Goal: Task Accomplishment & Management: Use online tool/utility

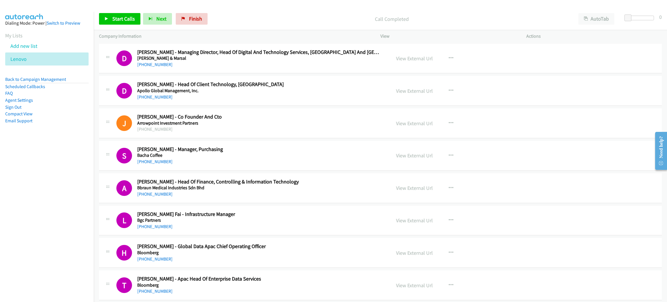
scroll to position [2866, 0]
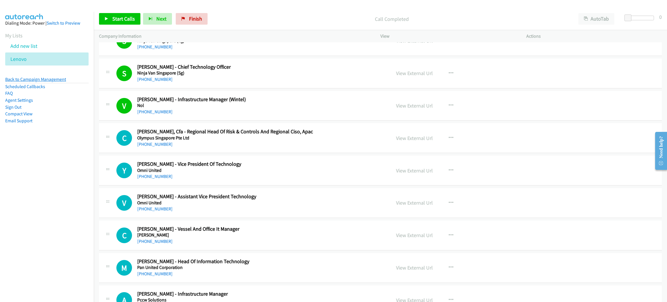
click at [60, 79] on link "Back to Campaign Management" at bounding box center [35, 79] width 61 height 6
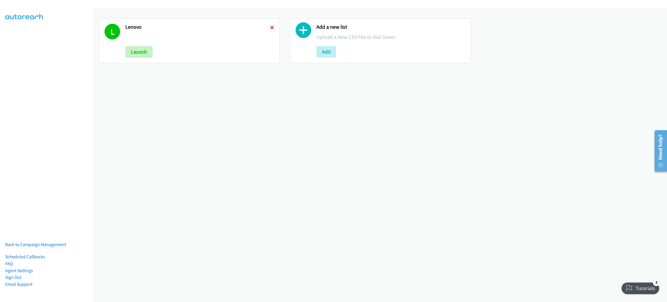
click at [272, 26] on icon at bounding box center [272, 28] width 4 height 4
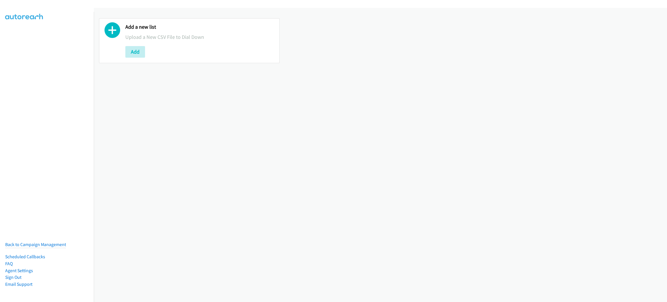
drag, startPoint x: 153, startPoint y: 52, endPoint x: 143, endPoint y: 53, distance: 10.5
click at [153, 52] on div "Add" at bounding box center [199, 52] width 149 height 12
click at [134, 54] on button "Add" at bounding box center [135, 52] width 20 height 12
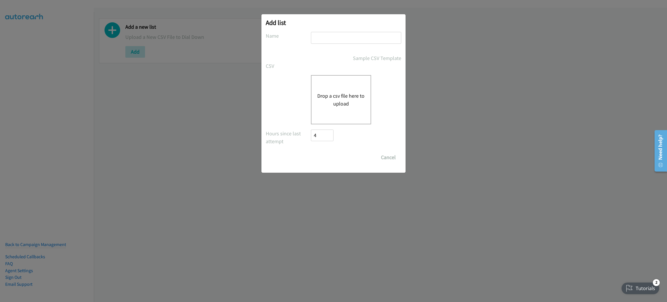
click at [328, 86] on div "Drop a csv file here to upload" at bounding box center [341, 99] width 60 height 49
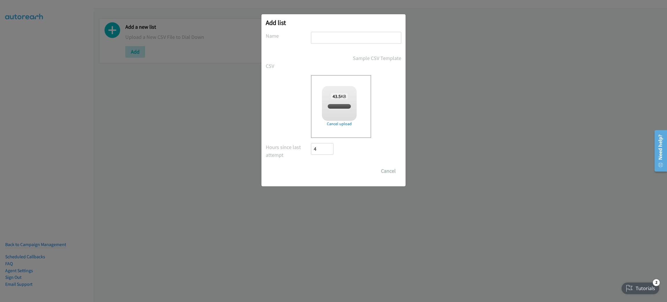
click at [326, 41] on input "text" at bounding box center [356, 38] width 90 height 12
checkbox input "true"
type input "L"
click at [391, 165] on button "Cancel" at bounding box center [389, 171] width 26 height 12
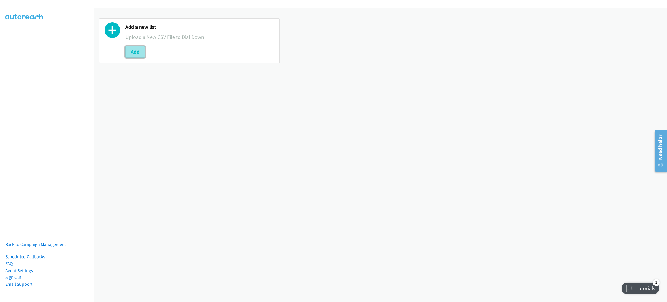
click at [138, 53] on button "Add" at bounding box center [135, 52] width 20 height 12
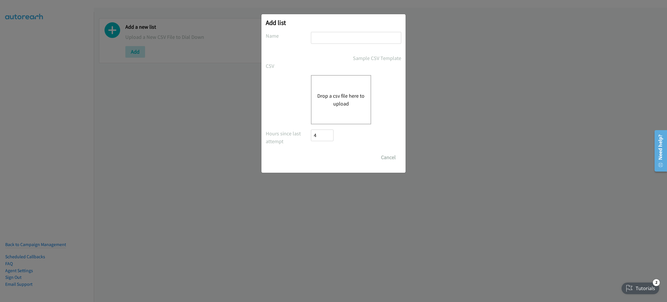
click at [359, 105] on button "Drop a csv file here to upload" at bounding box center [340, 100] width 47 height 16
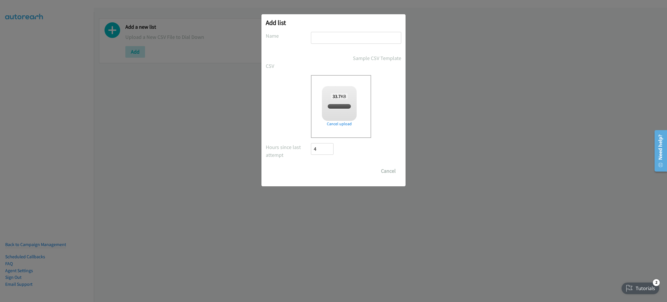
checkbox input "true"
click at [323, 175] on input "Save List" at bounding box center [326, 171] width 30 height 12
type input "LENOVO"
click at [311, 165] on input "Save List" at bounding box center [326, 171] width 30 height 12
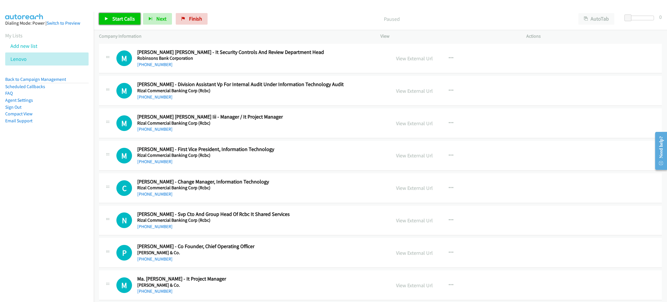
click at [115, 18] on span "Start Calls" at bounding box center [123, 18] width 23 height 7
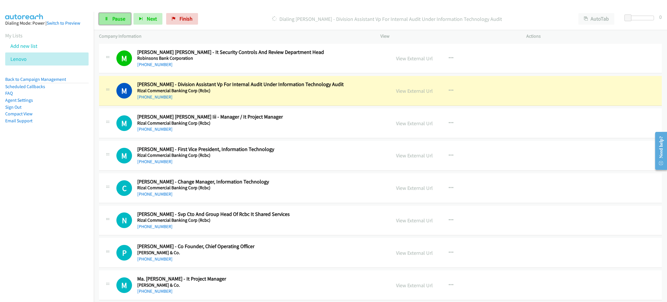
click at [117, 16] on span "Pause" at bounding box center [118, 18] width 13 height 7
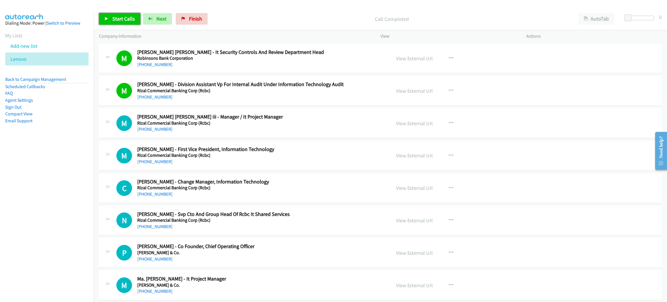
click at [129, 14] on link "Start Calls" at bounding box center [119, 19] width 41 height 12
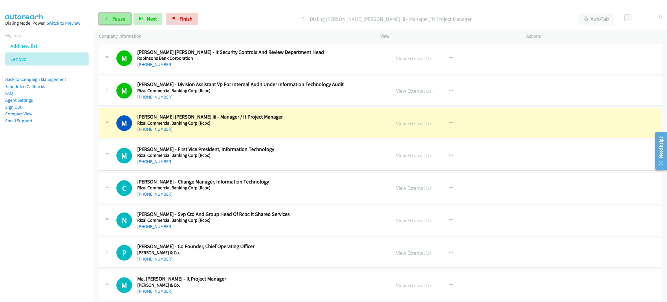
click at [125, 19] on span "Pause" at bounding box center [118, 18] width 13 height 7
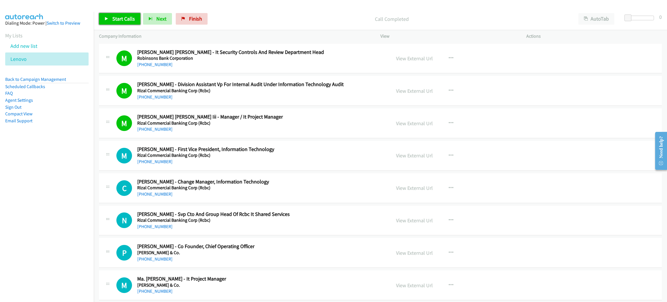
click at [107, 22] on link "Start Calls" at bounding box center [119, 19] width 41 height 12
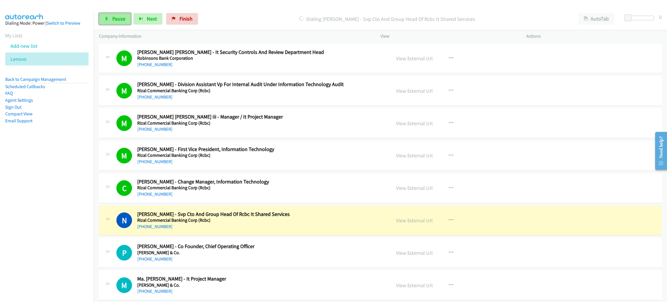
click at [120, 15] on link "Pause" at bounding box center [115, 19] width 32 height 12
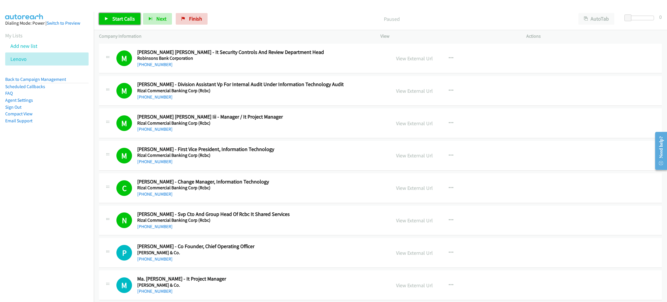
click at [115, 20] on span "Start Calls" at bounding box center [123, 18] width 23 height 7
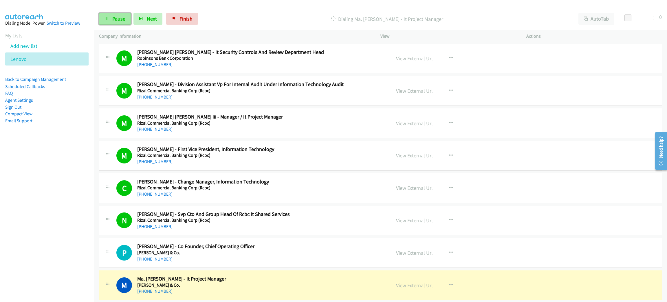
click at [108, 13] on link "Pause" at bounding box center [115, 19] width 32 height 12
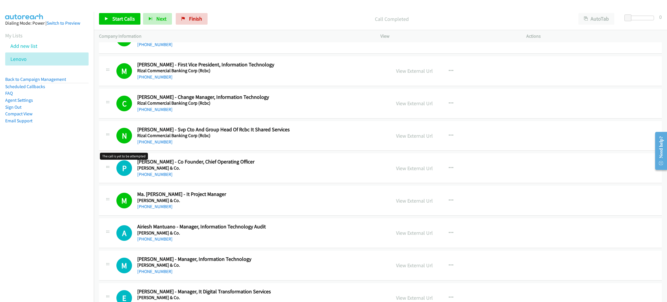
scroll to position [130, 0]
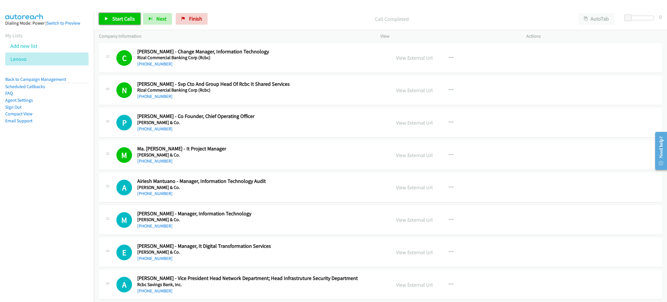
click at [133, 18] on span "Start Calls" at bounding box center [123, 18] width 23 height 7
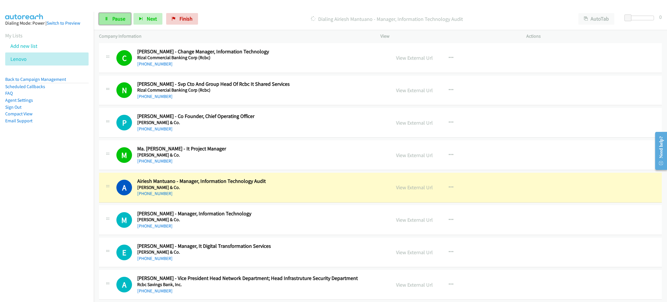
click at [110, 16] on link "Pause" at bounding box center [115, 19] width 32 height 12
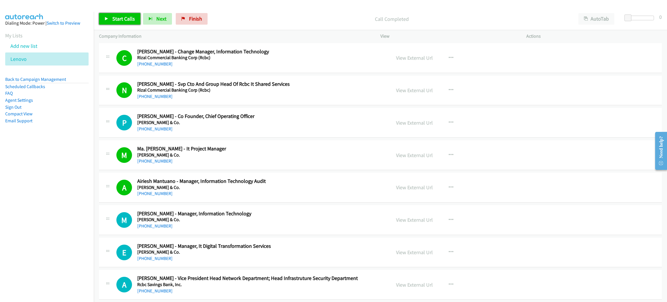
click at [120, 22] on link "Start Calls" at bounding box center [119, 19] width 41 height 12
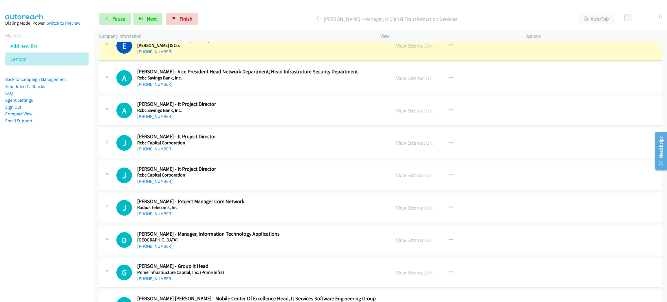
scroll to position [347, 0]
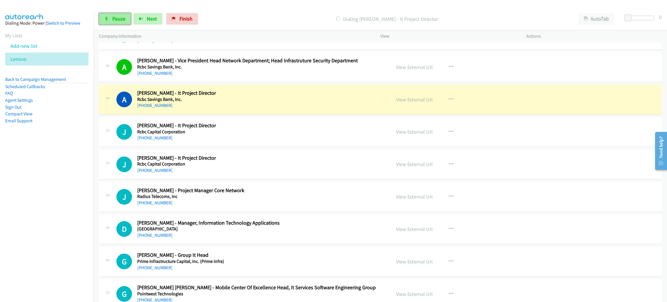
click at [117, 17] on span "Pause" at bounding box center [118, 18] width 13 height 7
click at [415, 97] on link "View External Url" at bounding box center [414, 99] width 37 height 7
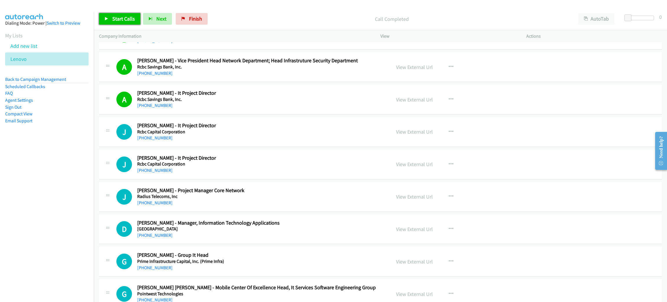
click at [116, 20] on span "Start Calls" at bounding box center [123, 18] width 23 height 7
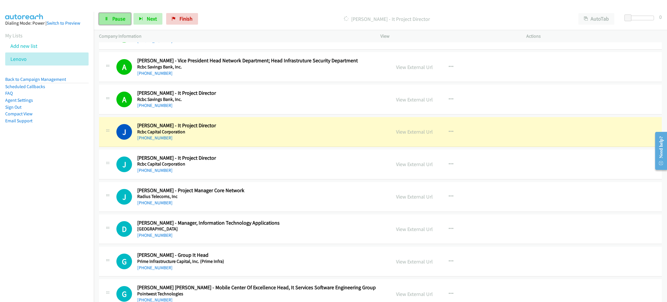
click at [117, 16] on span "Pause" at bounding box center [118, 18] width 13 height 7
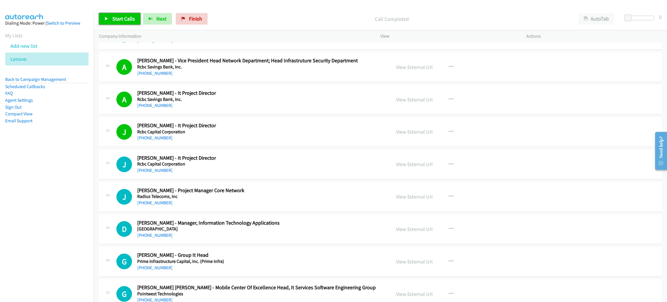
click at [126, 17] on span "Start Calls" at bounding box center [123, 18] width 23 height 7
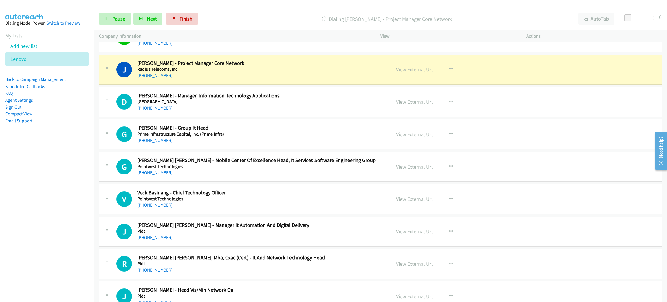
scroll to position [477, 0]
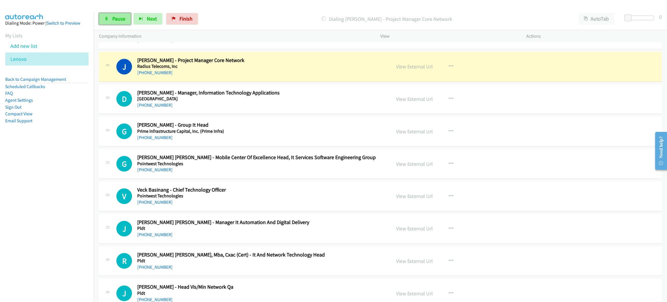
click at [110, 22] on link "Pause" at bounding box center [115, 19] width 32 height 12
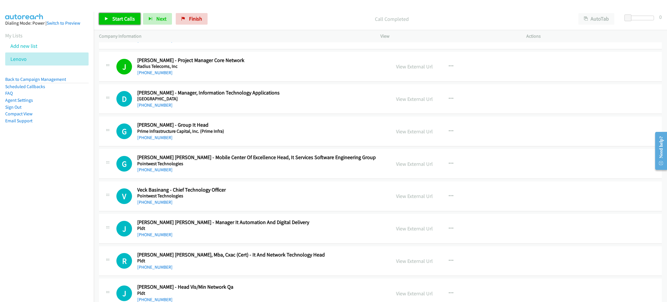
click at [131, 17] on span "Start Calls" at bounding box center [123, 18] width 23 height 7
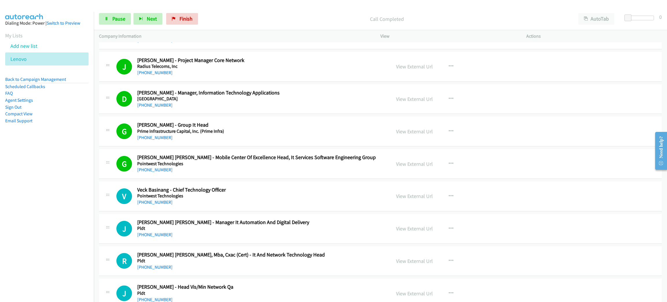
click at [260, 163] on h5 "Pointwest Technologies" at bounding box center [259, 164] width 245 height 6
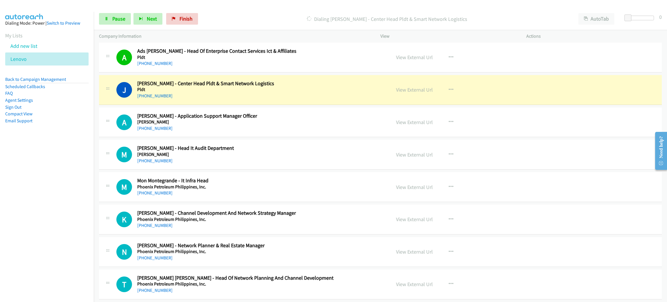
scroll to position [781, 0]
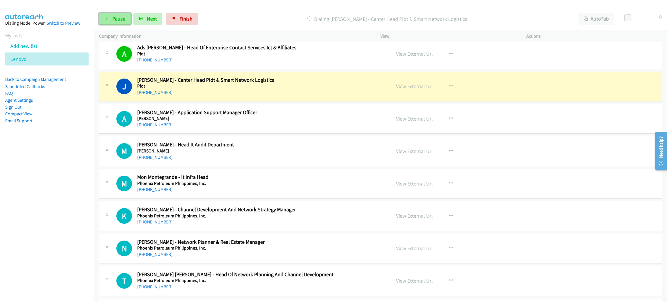
click at [119, 21] on span "Pause" at bounding box center [118, 18] width 13 height 7
click at [343, 81] on h2 "Jess Sarmiento - Center Head Pldt & Smart Network Logistics" at bounding box center [259, 80] width 245 height 7
click at [406, 87] on link "View External Url" at bounding box center [414, 86] width 37 height 7
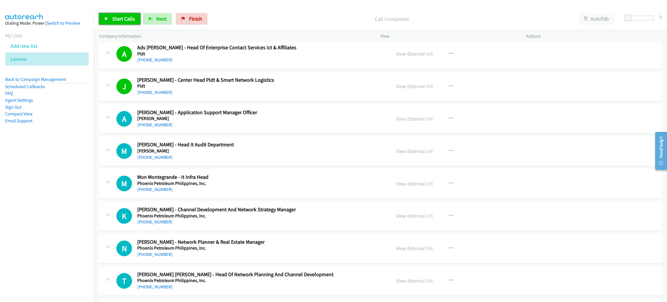
click at [125, 13] on link "Start Calls" at bounding box center [119, 19] width 41 height 12
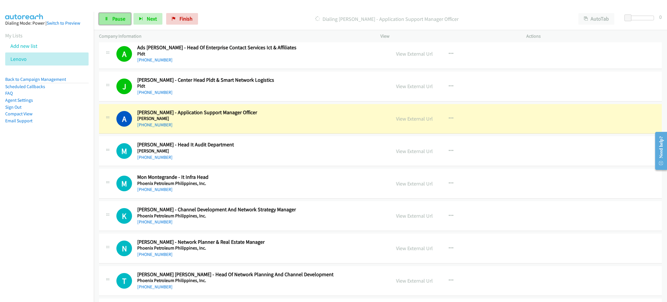
click at [109, 23] on link "Pause" at bounding box center [115, 19] width 32 height 12
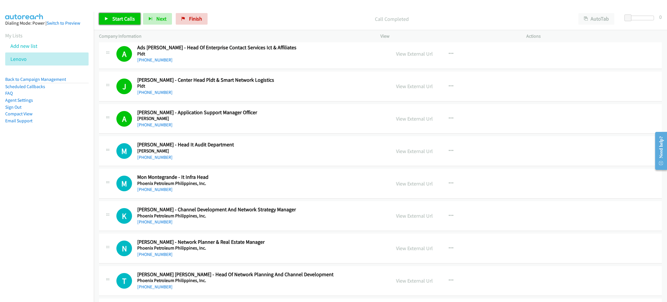
click at [112, 17] on link "Start Calls" at bounding box center [119, 19] width 41 height 12
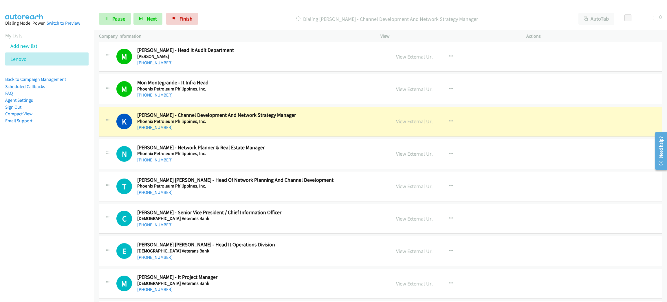
scroll to position [912, 0]
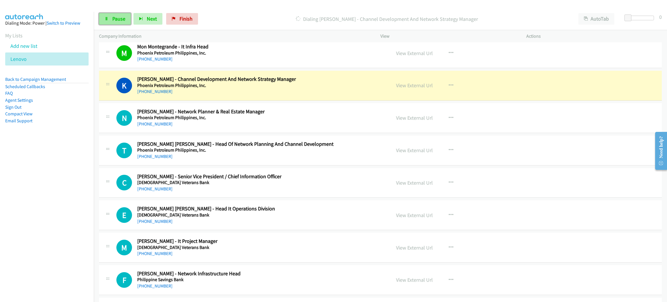
click at [109, 18] on link "Pause" at bounding box center [115, 19] width 32 height 12
click at [396, 87] on link "View External Url" at bounding box center [414, 85] width 37 height 7
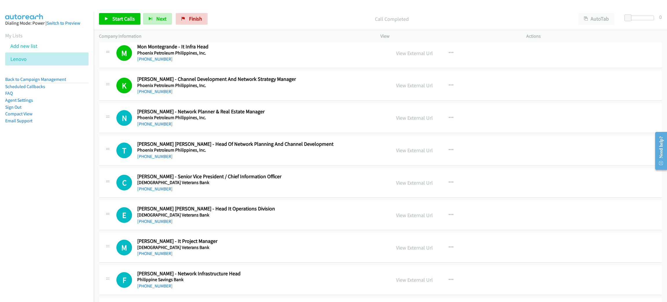
drag, startPoint x: 46, startPoint y: 154, endPoint x: 48, endPoint y: 140, distance: 14.1
click at [46, 153] on nav "Dialing Mode: Power | Switch to Preview My Lists Add new list Lenovo Back to Ca…" at bounding box center [47, 163] width 94 height 302
click at [134, 13] on link "Start Calls" at bounding box center [119, 19] width 41 height 12
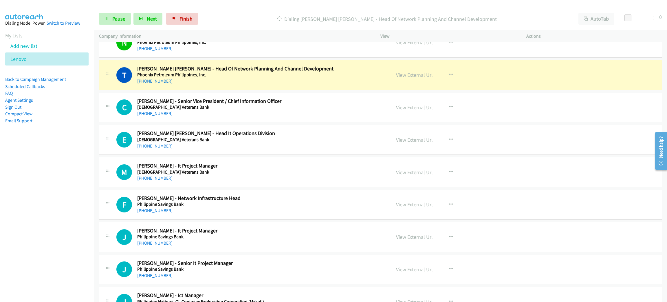
scroll to position [955, 0]
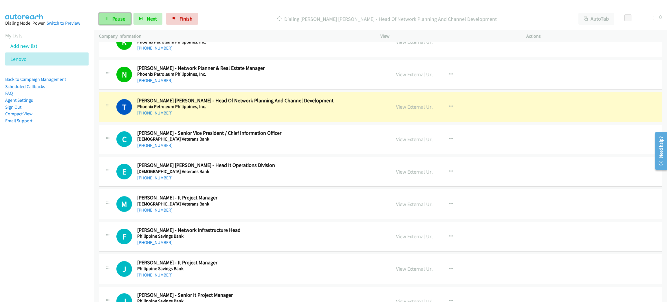
click at [124, 18] on span "Pause" at bounding box center [118, 18] width 13 height 7
click at [401, 108] on link "View External Url" at bounding box center [414, 106] width 37 height 7
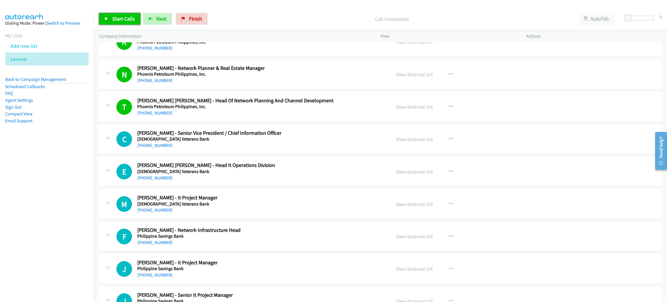
click at [133, 24] on link "Start Calls" at bounding box center [119, 19] width 41 height 12
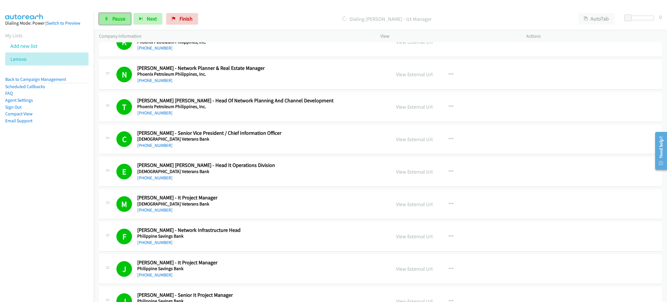
click at [116, 19] on span "Pause" at bounding box center [118, 18] width 13 height 7
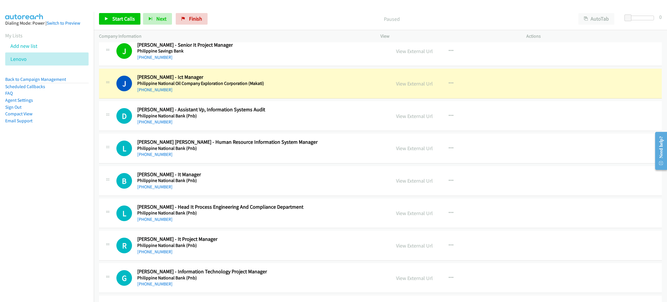
scroll to position [1216, 0]
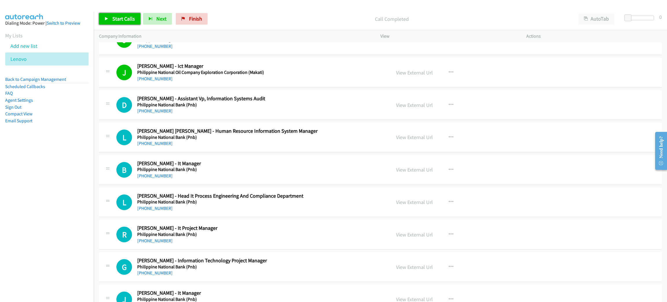
click at [125, 20] on span "Start Calls" at bounding box center [123, 18] width 23 height 7
click at [121, 21] on span "Pause" at bounding box center [118, 18] width 13 height 7
click at [123, 19] on span "Start Calls" at bounding box center [123, 18] width 23 height 7
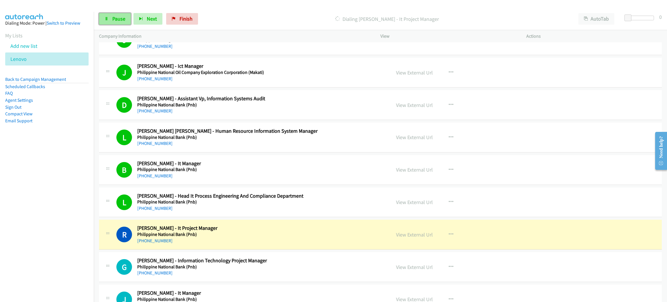
click at [123, 17] on span "Pause" at bounding box center [118, 18] width 13 height 7
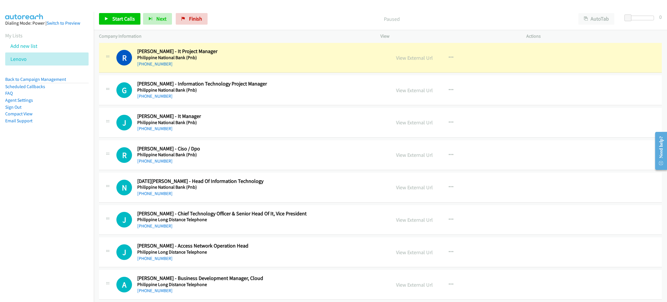
scroll to position [1390, 0]
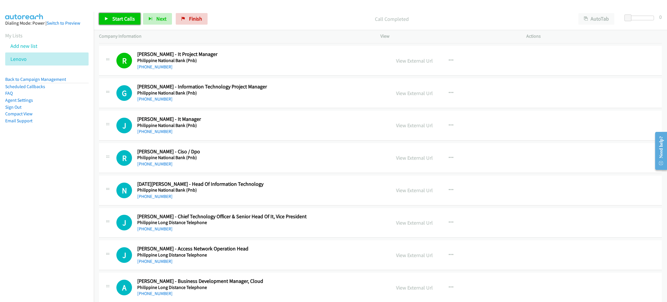
click at [124, 14] on link "Start Calls" at bounding box center [119, 19] width 41 height 12
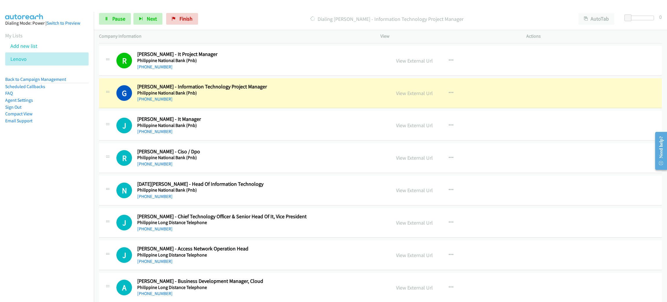
click at [218, 95] on h5 "Philippine National Bank (Pnb)" at bounding box center [259, 93] width 245 height 6
click at [113, 22] on span "Pause" at bounding box center [118, 18] width 13 height 7
click at [408, 96] on link "View External Url" at bounding box center [414, 93] width 37 height 7
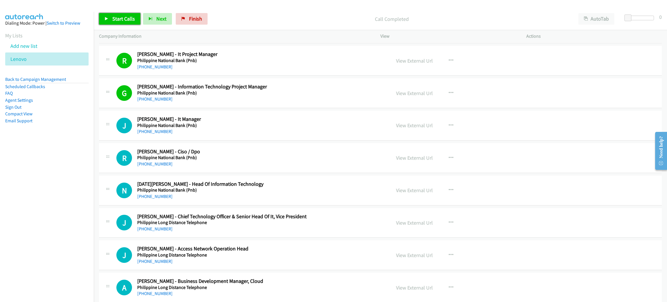
click at [113, 16] on span "Start Calls" at bounding box center [123, 18] width 23 height 7
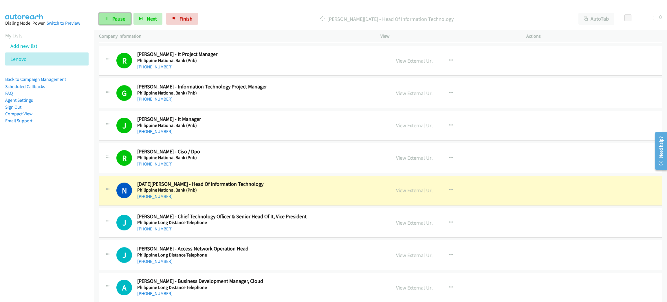
click at [111, 16] on link "Pause" at bounding box center [115, 19] width 32 height 12
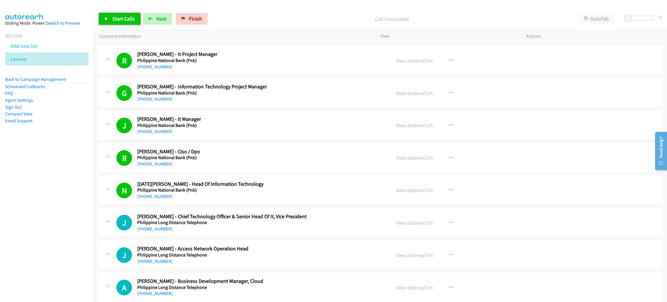
click at [122, 14] on link "Start Calls" at bounding box center [119, 19] width 41 height 12
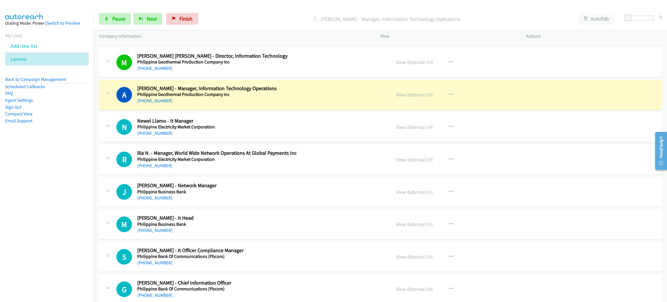
scroll to position [1650, 0]
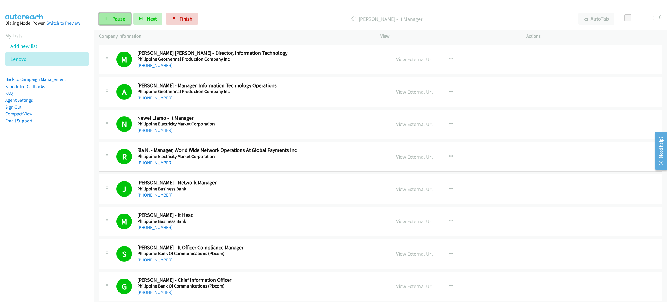
click at [110, 14] on link "Pause" at bounding box center [115, 19] width 32 height 12
click at [129, 19] on span "Start Calls" at bounding box center [123, 18] width 23 height 7
click at [128, 19] on link "Pause" at bounding box center [115, 19] width 32 height 12
click at [116, 17] on span "Start Calls" at bounding box center [123, 18] width 23 height 7
click at [122, 19] on span "Pause" at bounding box center [118, 18] width 13 height 7
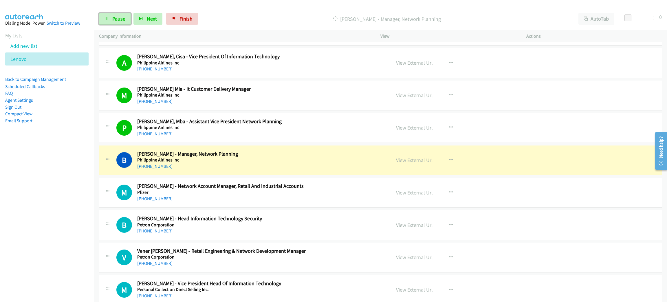
scroll to position [1997, 0]
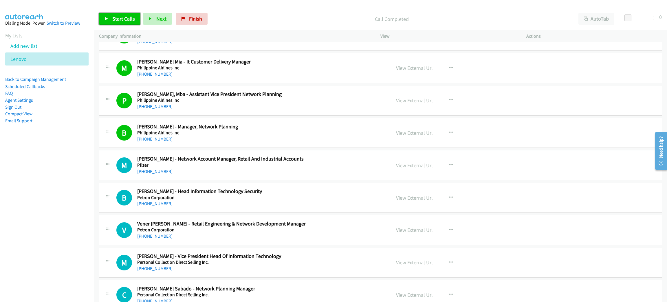
click at [119, 18] on span "Start Calls" at bounding box center [123, 18] width 23 height 7
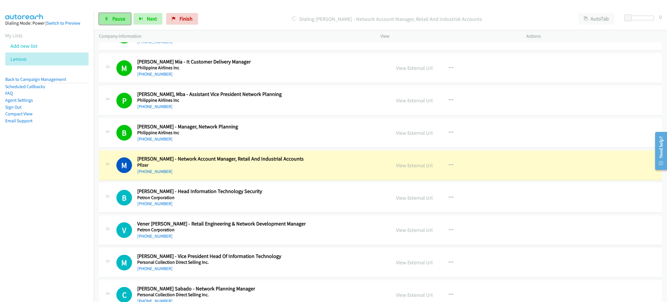
click at [118, 21] on span "Pause" at bounding box center [118, 18] width 13 height 7
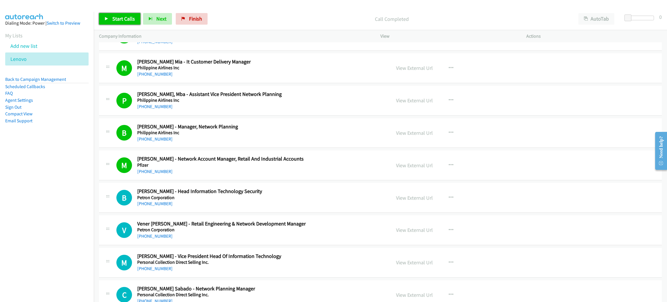
click at [128, 14] on link "Start Calls" at bounding box center [119, 19] width 41 height 12
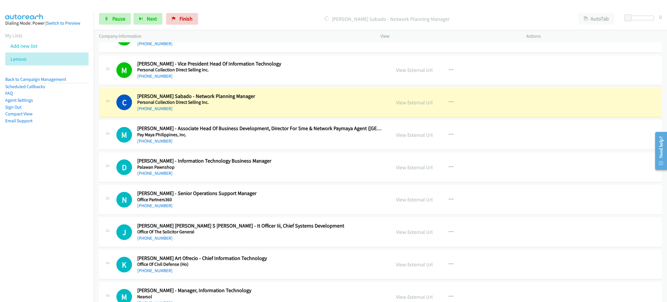
scroll to position [2215, 0]
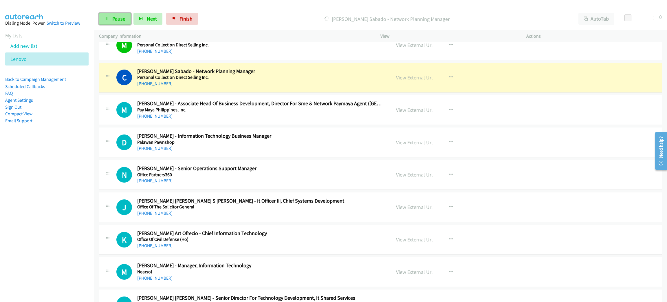
click at [113, 18] on span "Pause" at bounding box center [118, 18] width 13 height 7
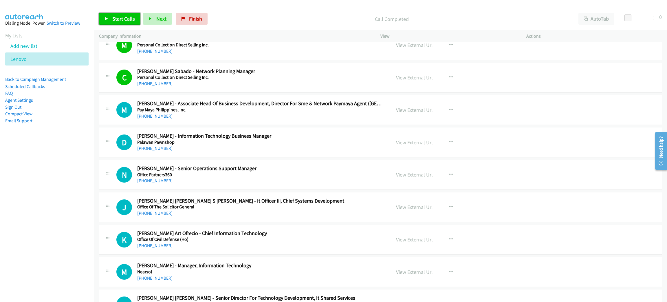
click at [133, 14] on link "Start Calls" at bounding box center [119, 19] width 41 height 12
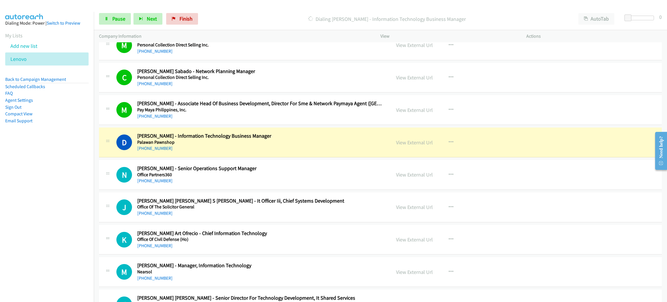
click at [190, 145] on h5 "Palawan Pawnshop" at bounding box center [259, 142] width 245 height 6
click at [114, 17] on span "Pause" at bounding box center [118, 18] width 13 height 7
click at [405, 145] on link "View External Url" at bounding box center [414, 142] width 37 height 7
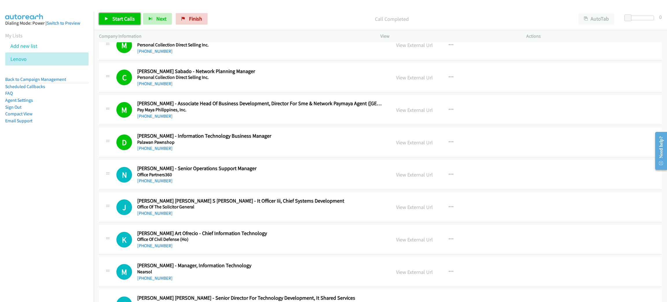
click at [119, 24] on link "Start Calls" at bounding box center [119, 19] width 41 height 12
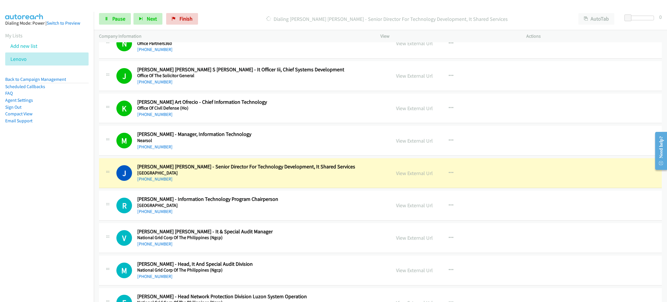
scroll to position [2389, 0]
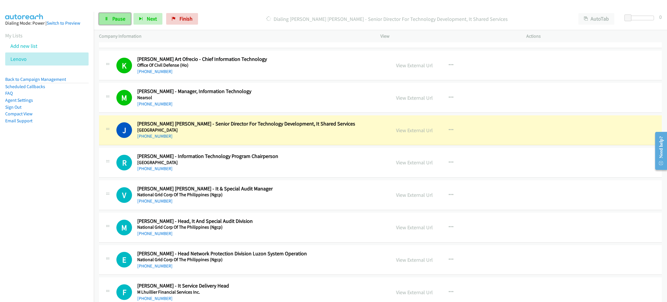
click at [119, 15] on span "Pause" at bounding box center [118, 18] width 13 height 7
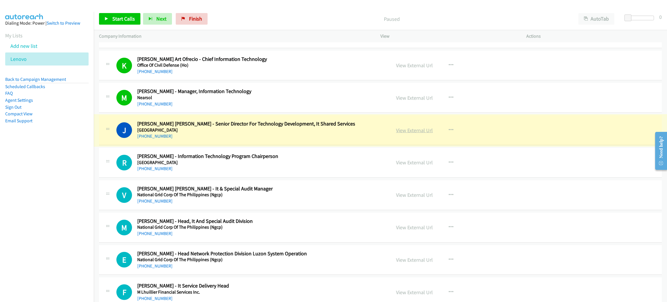
click at [402, 133] on link "View External Url" at bounding box center [414, 130] width 37 height 7
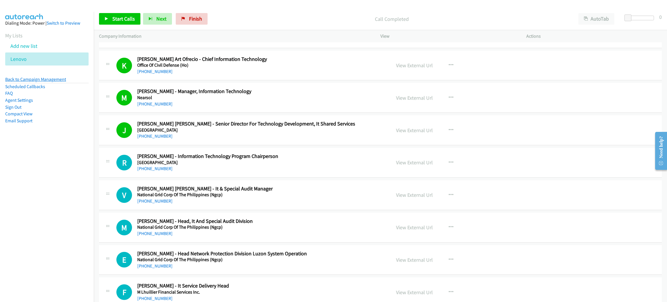
click at [58, 80] on link "Back to Campaign Management" at bounding box center [35, 79] width 61 height 6
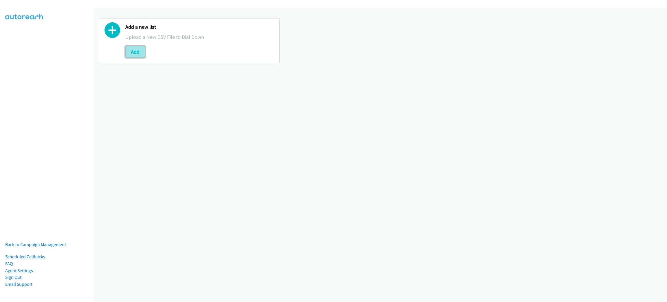
click at [135, 55] on button "Add" at bounding box center [135, 52] width 20 height 12
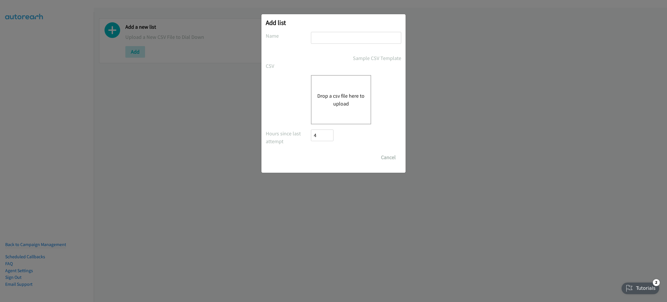
click at [348, 83] on div "Drop a csv file here to upload" at bounding box center [341, 99] width 60 height 49
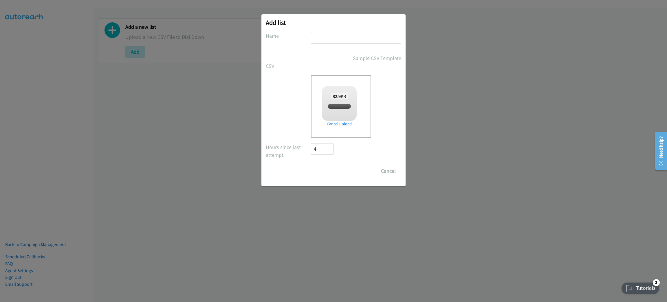
click at [327, 36] on input "text" at bounding box center [356, 38] width 90 height 12
type input "RED"
checkbox input "true"
drag, startPoint x: 332, startPoint y: 40, endPoint x: 248, endPoint y: 31, distance: 84.7
click at [263, 32] on div "Add list No phone fields were returned for that Report or List View Please uplo…" at bounding box center [333, 100] width 144 height 172
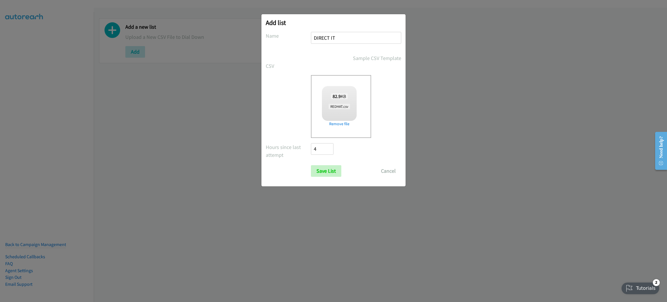
type input "DIRECT IT"
click at [311, 165] on input "Save List" at bounding box center [326, 171] width 30 height 12
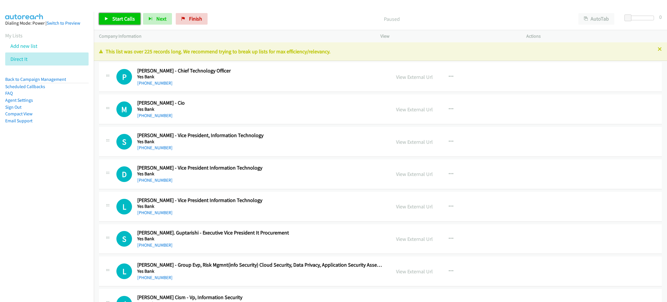
click at [116, 18] on span "Start Calls" at bounding box center [123, 18] width 23 height 7
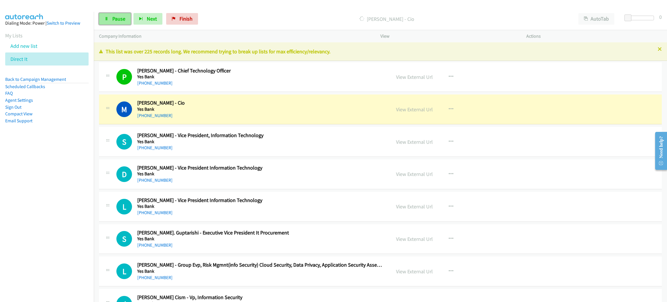
click at [122, 19] on span "Pause" at bounding box center [118, 18] width 13 height 7
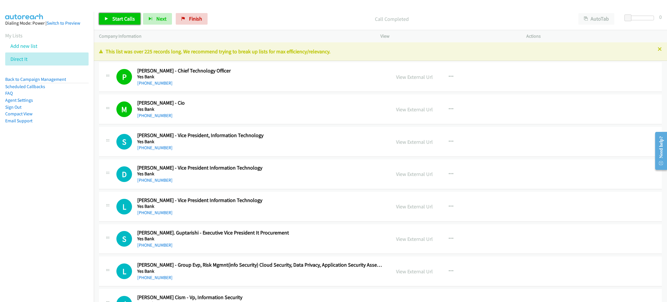
click at [127, 21] on span "Start Calls" at bounding box center [123, 18] width 23 height 7
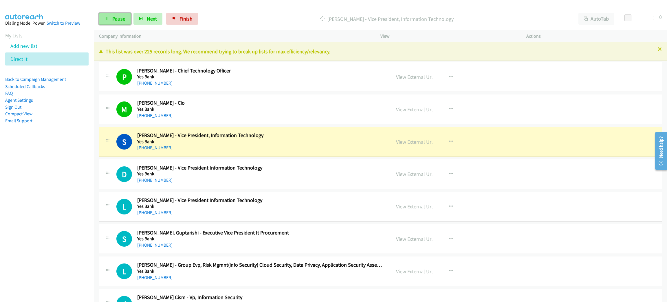
click at [127, 22] on link "Pause" at bounding box center [115, 19] width 32 height 12
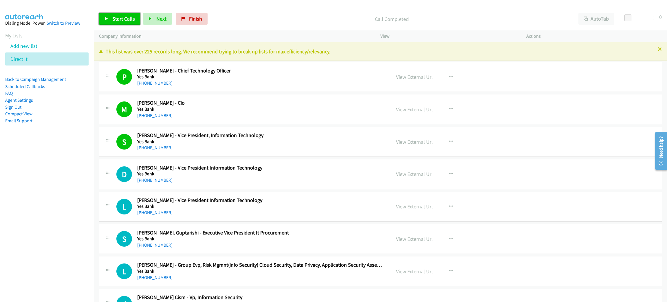
click at [128, 21] on span "Start Calls" at bounding box center [123, 18] width 23 height 7
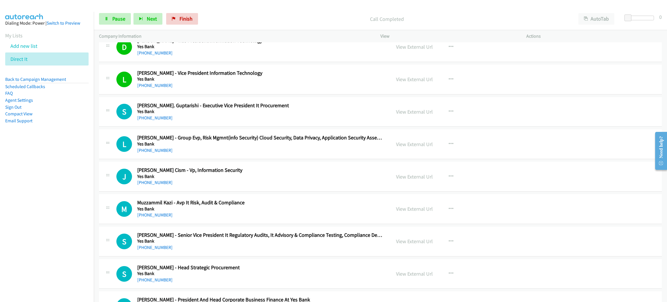
scroll to position [130, 0]
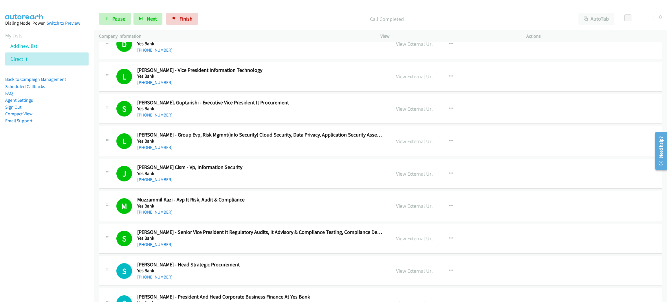
click at [248, 248] on div "[PHONE_NUMBER]" at bounding box center [259, 244] width 245 height 7
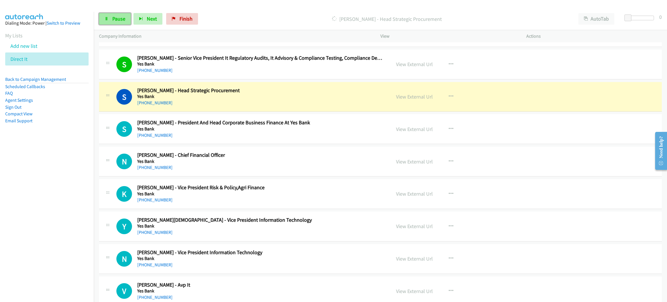
click at [109, 19] on link "Pause" at bounding box center [115, 19] width 32 height 12
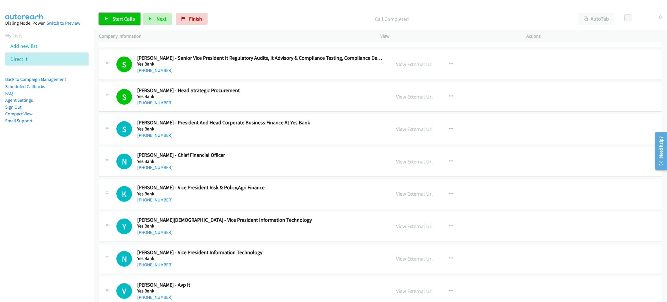
click at [126, 15] on span "Start Calls" at bounding box center [123, 18] width 23 height 7
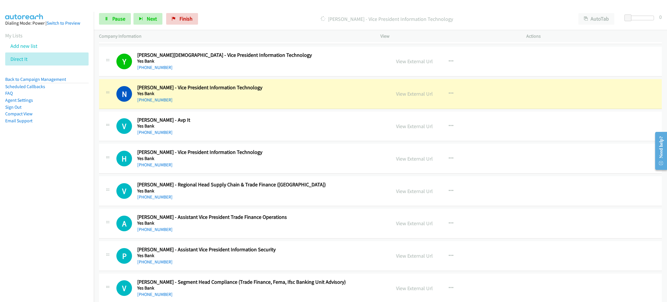
scroll to position [477, 0]
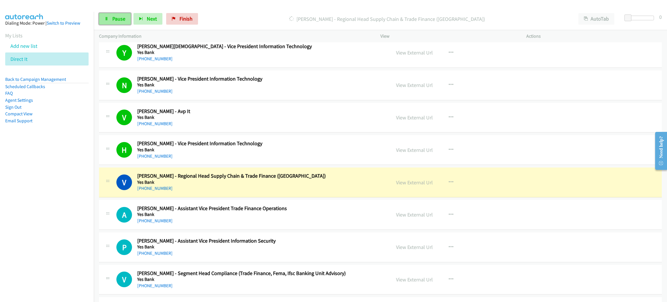
click at [116, 22] on link "Pause" at bounding box center [115, 19] width 32 height 12
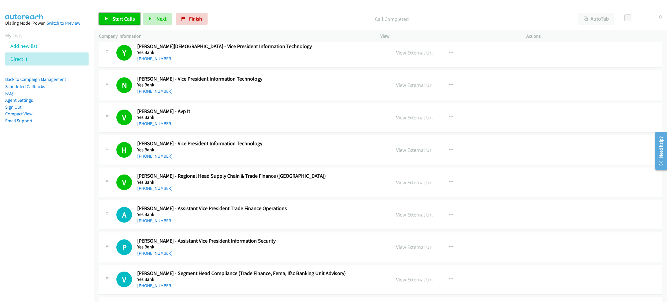
click at [114, 17] on span "Start Calls" at bounding box center [123, 18] width 23 height 7
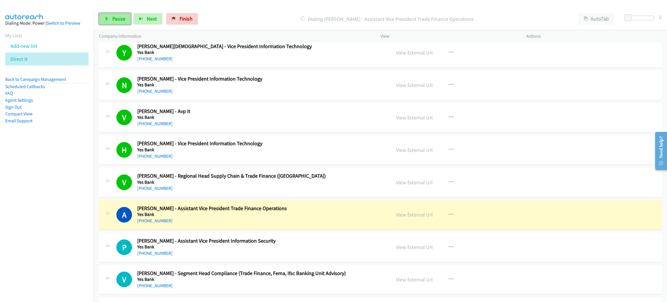
click at [103, 20] on link "Pause" at bounding box center [115, 19] width 32 height 12
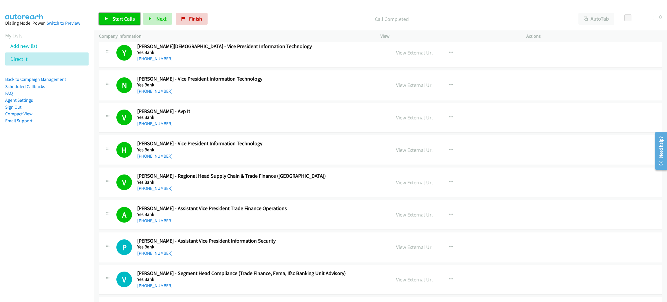
click at [107, 16] on link "Start Calls" at bounding box center [119, 19] width 41 height 12
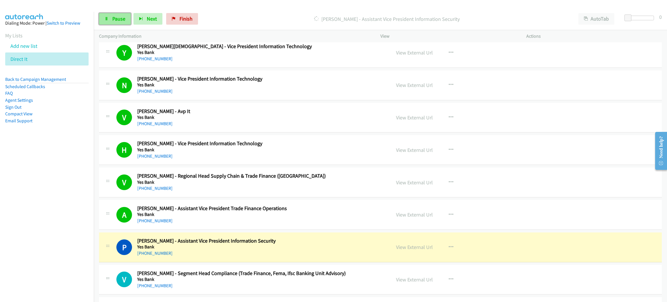
click at [107, 16] on link "Pause" at bounding box center [115, 19] width 32 height 12
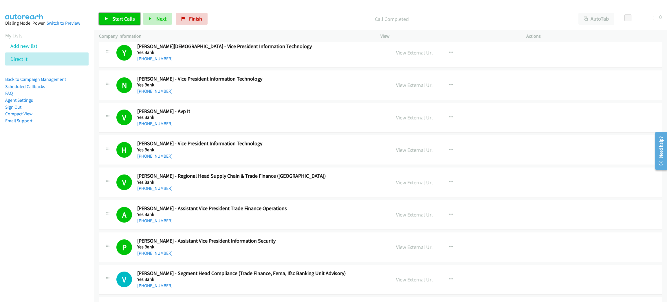
click at [127, 18] on span "Start Calls" at bounding box center [123, 18] width 23 height 7
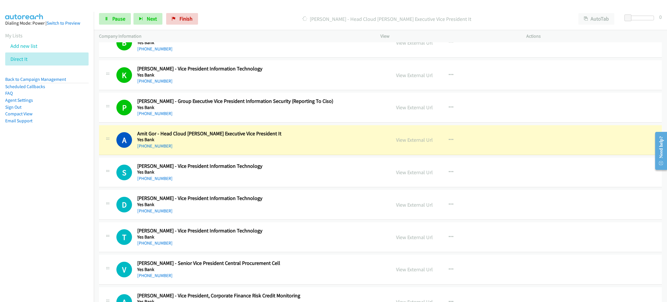
scroll to position [781, 0]
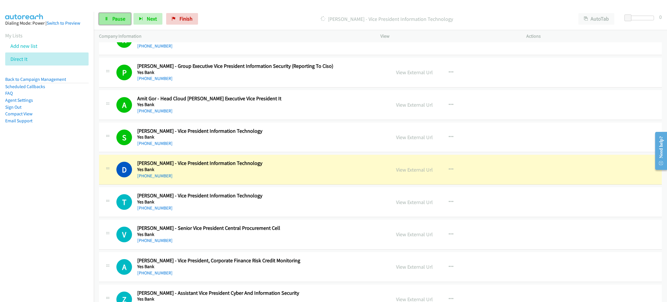
click at [111, 18] on link "Pause" at bounding box center [115, 19] width 32 height 12
click at [418, 168] on link "View External Url" at bounding box center [414, 169] width 37 height 7
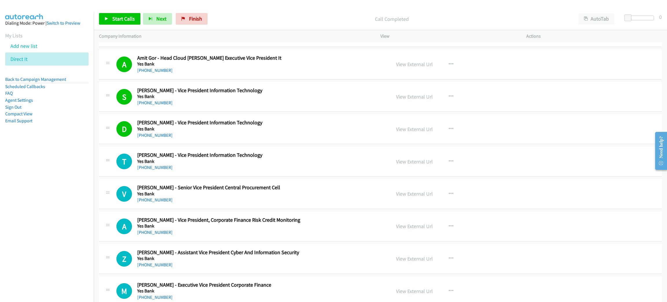
scroll to position [825, 0]
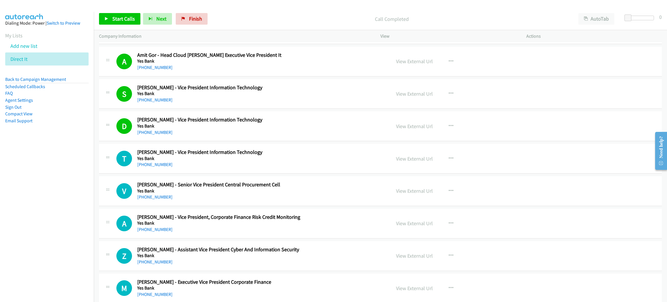
click at [44, 180] on nav "Dialing Mode: Power | Switch to Preview My Lists Add new list Direct It Back to…" at bounding box center [47, 163] width 94 height 302
click at [120, 20] on span "Start Calls" at bounding box center [123, 18] width 23 height 7
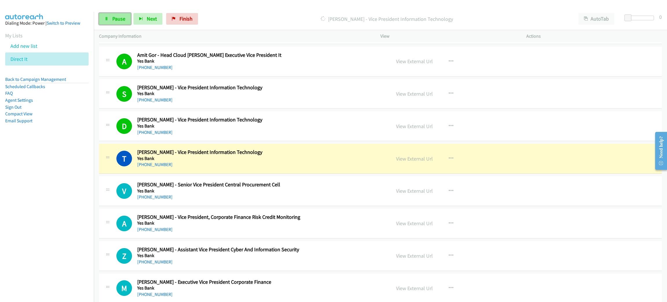
click at [111, 14] on link "Pause" at bounding box center [115, 19] width 32 height 12
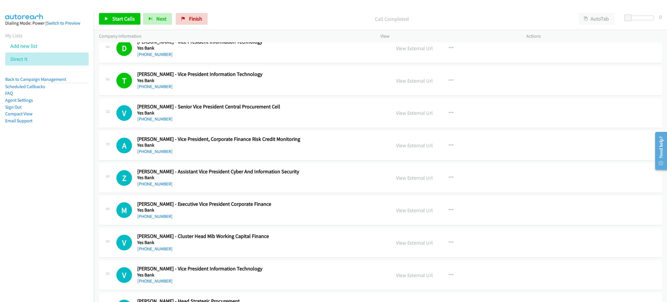
scroll to position [912, 0]
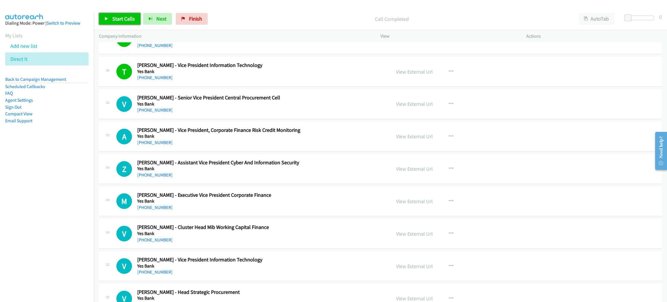
click at [123, 15] on link "Start Calls" at bounding box center [119, 19] width 41 height 12
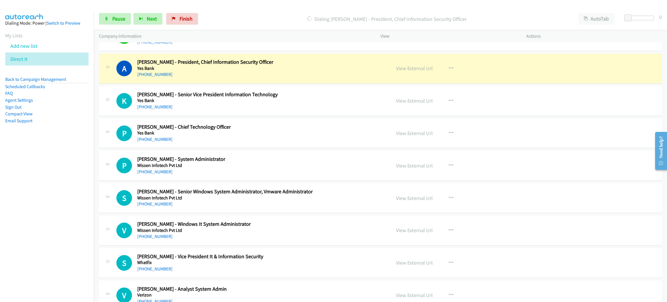
scroll to position [1216, 0]
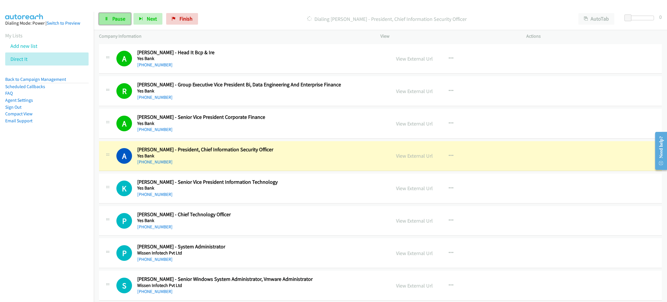
click at [121, 20] on span "Pause" at bounding box center [118, 18] width 13 height 7
click at [408, 157] on link "View External Url" at bounding box center [414, 155] width 37 height 7
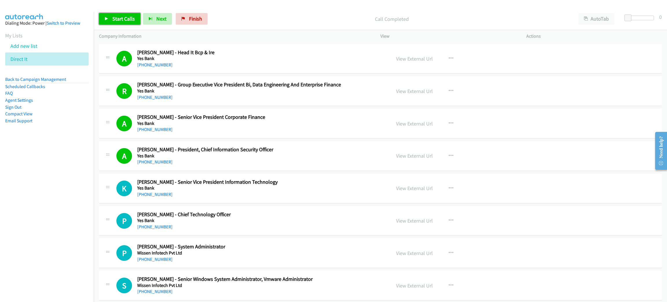
click at [105, 17] on icon at bounding box center [107, 19] width 4 height 4
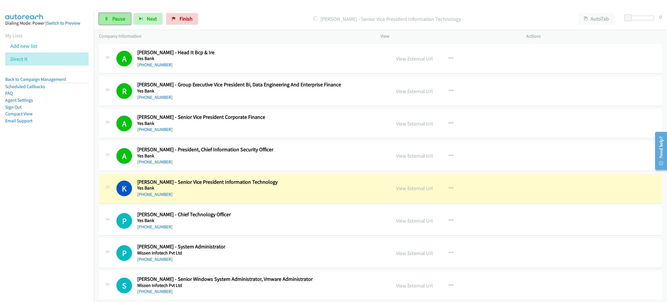
click at [105, 17] on icon at bounding box center [107, 19] width 4 height 4
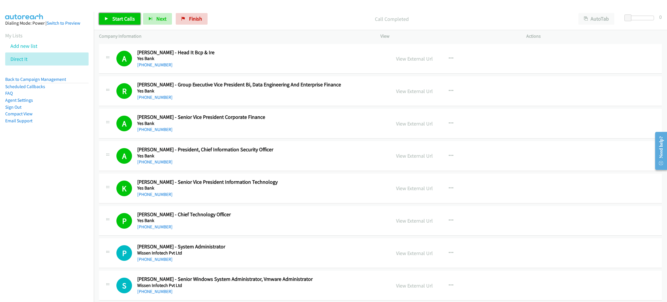
click at [126, 21] on span "Start Calls" at bounding box center [123, 18] width 23 height 7
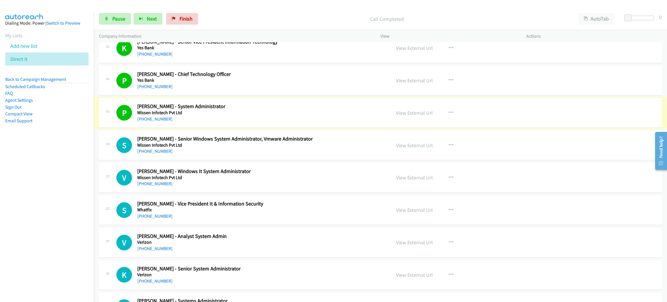
scroll to position [1390, 0]
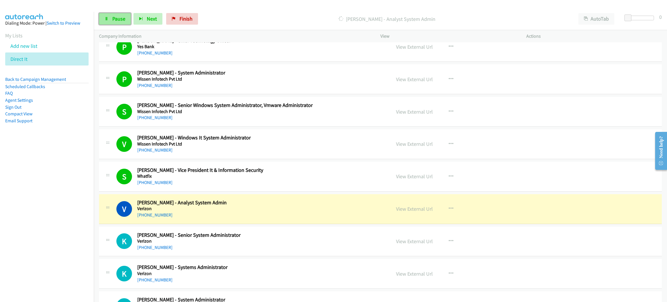
click at [117, 18] on span "Pause" at bounding box center [118, 18] width 13 height 7
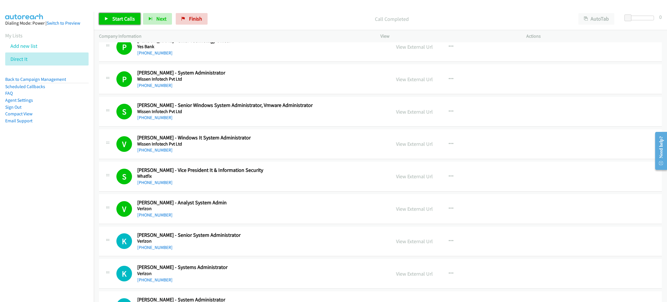
click at [132, 14] on link "Start Calls" at bounding box center [119, 19] width 41 height 12
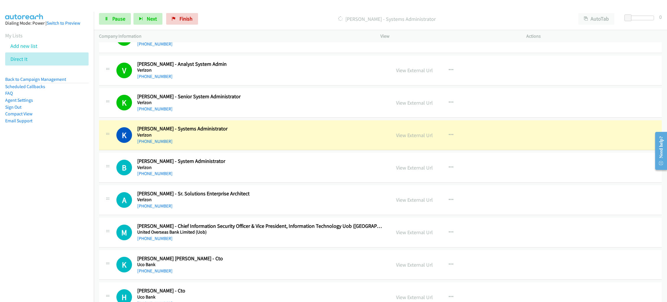
scroll to position [1563, 0]
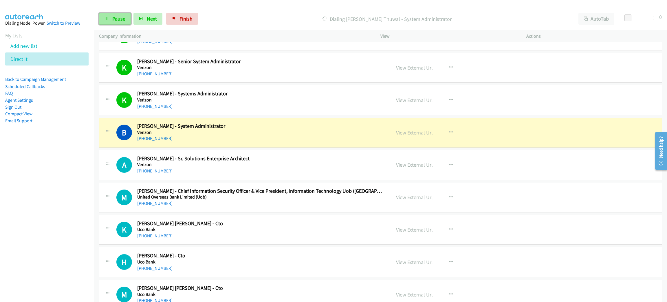
click at [116, 21] on span "Pause" at bounding box center [118, 18] width 13 height 7
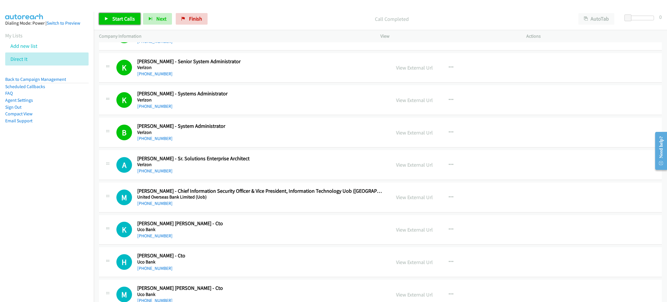
click at [116, 21] on span "Start Calls" at bounding box center [123, 18] width 23 height 7
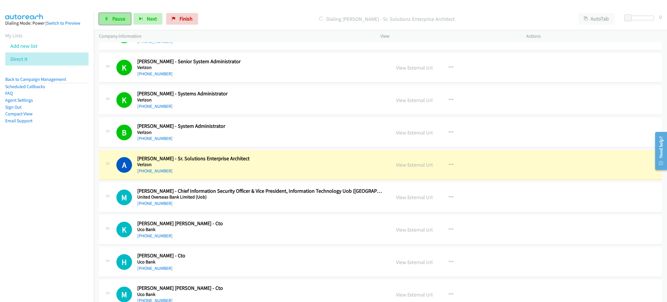
click at [120, 19] on span "Pause" at bounding box center [118, 18] width 13 height 7
click at [294, 166] on h5 "Verizon" at bounding box center [259, 165] width 245 height 6
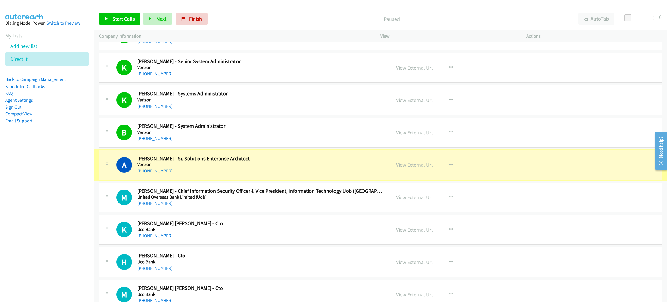
click at [416, 168] on link "View External Url" at bounding box center [414, 164] width 37 height 7
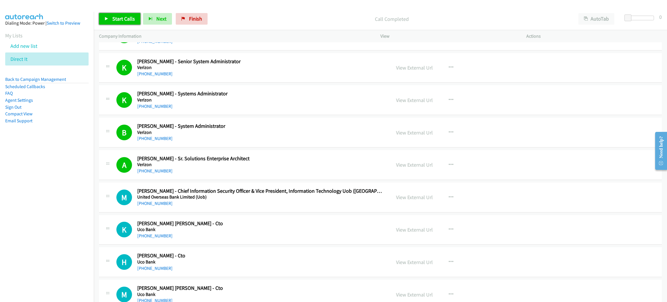
click at [125, 20] on span "Start Calls" at bounding box center [123, 18] width 23 height 7
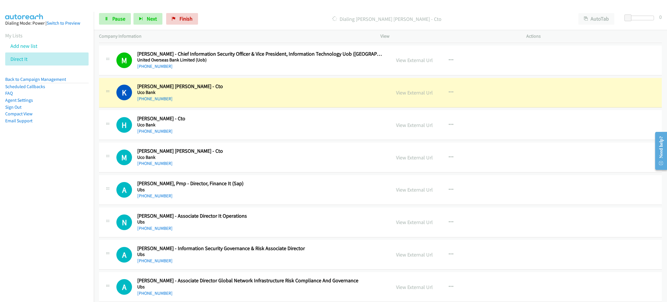
scroll to position [1737, 0]
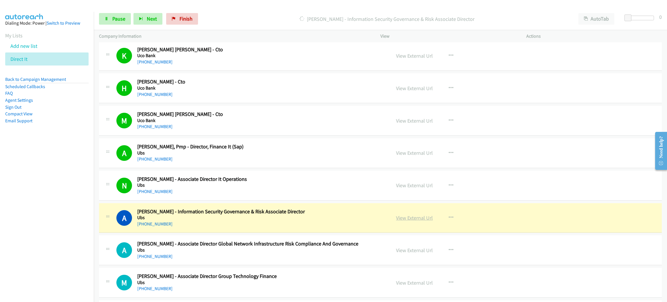
click at [399, 221] on link "View External Url" at bounding box center [414, 217] width 37 height 7
click at [112, 19] on span "Pause" at bounding box center [118, 18] width 13 height 7
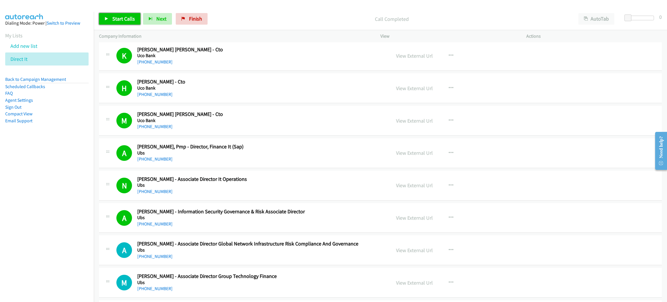
click at [114, 20] on span "Start Calls" at bounding box center [123, 18] width 23 height 7
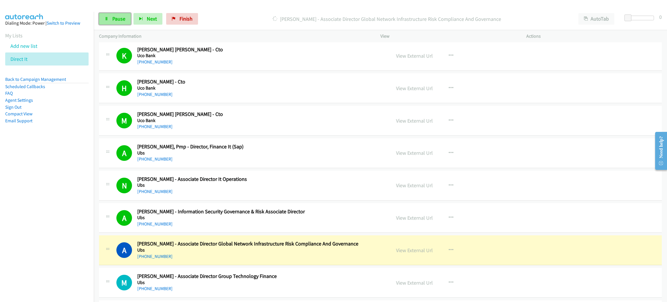
click at [114, 20] on span "Pause" at bounding box center [118, 18] width 13 height 7
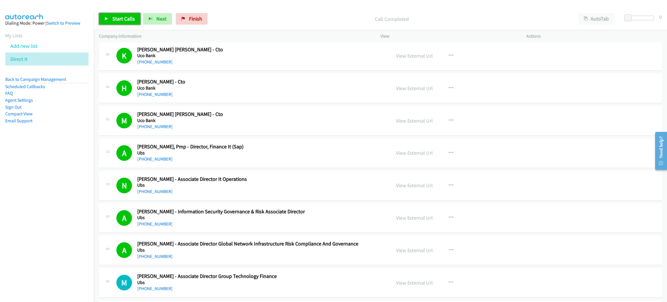
click at [119, 16] on span "Start Calls" at bounding box center [123, 18] width 23 height 7
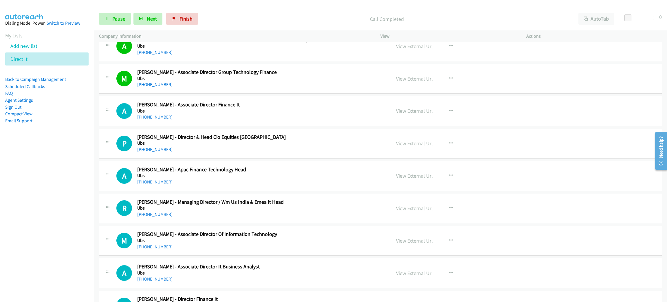
scroll to position [1954, 0]
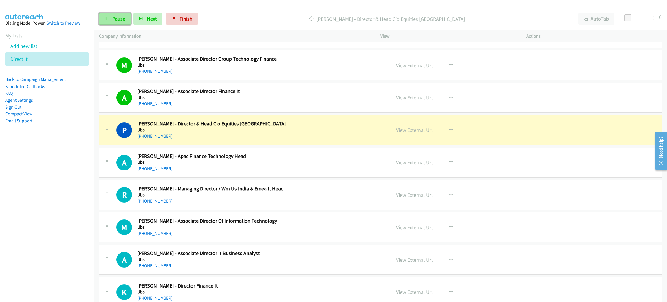
click at [122, 19] on span "Pause" at bounding box center [118, 18] width 13 height 7
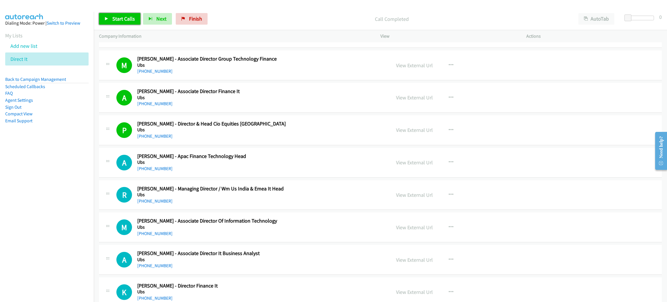
click at [120, 18] on span "Start Calls" at bounding box center [123, 18] width 23 height 7
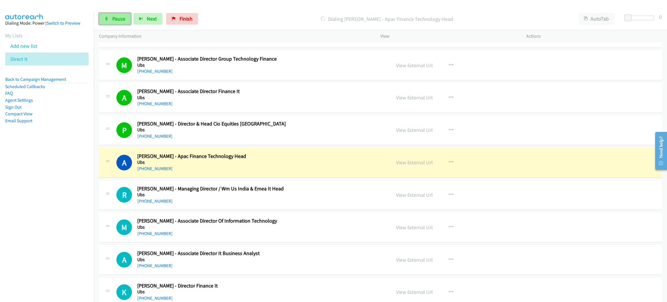
click at [111, 17] on link "Pause" at bounding box center [115, 19] width 32 height 12
click at [408, 164] on link "View External Url" at bounding box center [414, 162] width 37 height 7
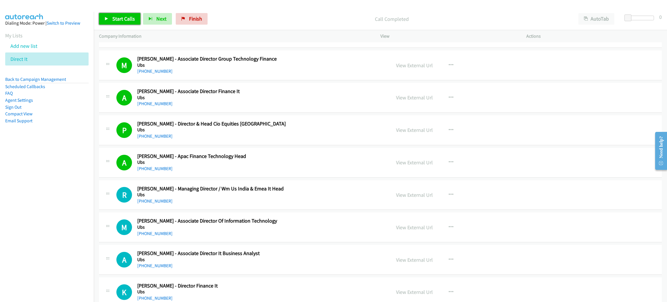
click at [125, 14] on link "Start Calls" at bounding box center [119, 19] width 41 height 12
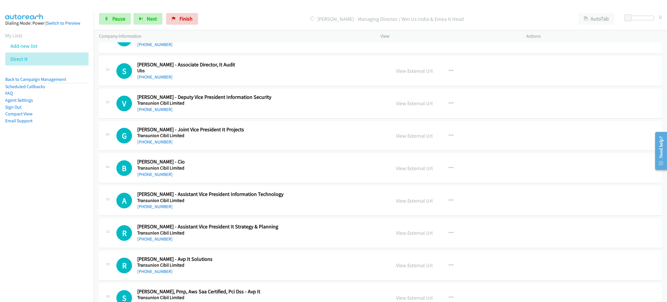
scroll to position [2693, 0]
click at [258, 113] on div "[PHONE_NUMBER]" at bounding box center [259, 109] width 245 height 7
click at [450, 107] on button "button" at bounding box center [451, 104] width 16 height 12
click at [425, 145] on link "Start Calls Here" at bounding box center [420, 141] width 77 height 12
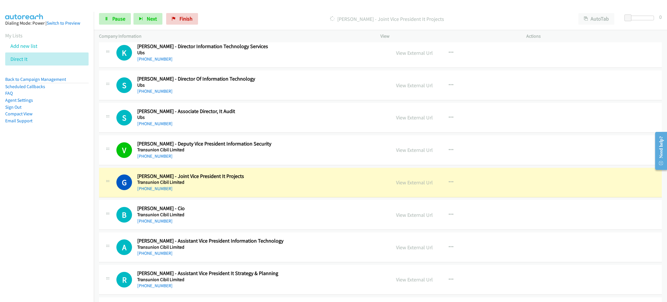
scroll to position [2649, 0]
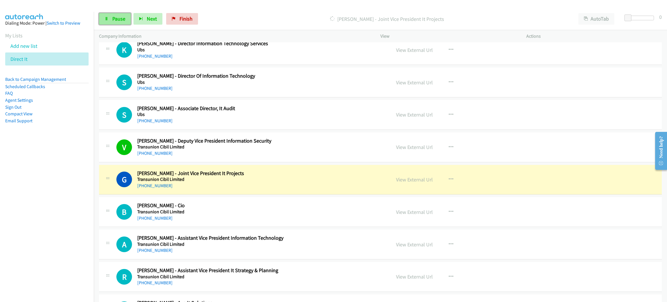
click at [121, 15] on span "Pause" at bounding box center [118, 18] width 13 height 7
click at [412, 183] on link "View External Url" at bounding box center [414, 179] width 37 height 7
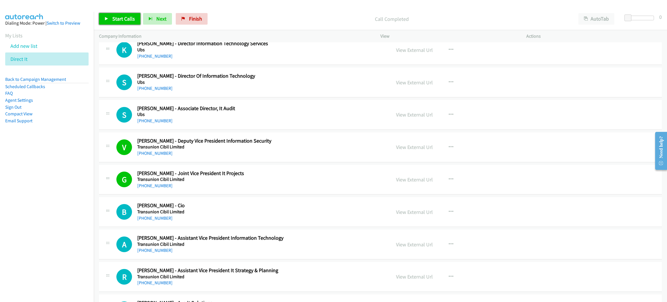
click at [118, 19] on span "Start Calls" at bounding box center [123, 18] width 23 height 7
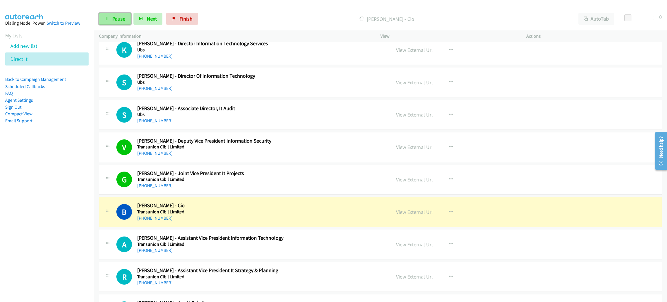
click at [118, 21] on span "Pause" at bounding box center [118, 18] width 13 height 7
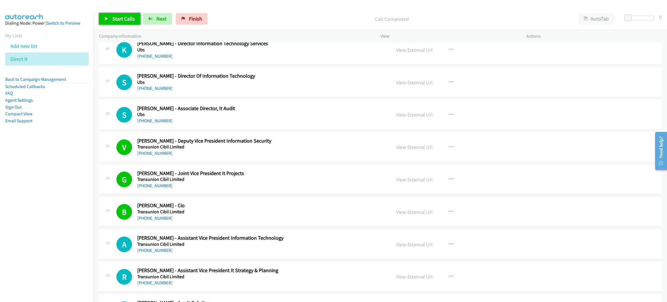
click at [116, 19] on span "Start Calls" at bounding box center [123, 18] width 23 height 7
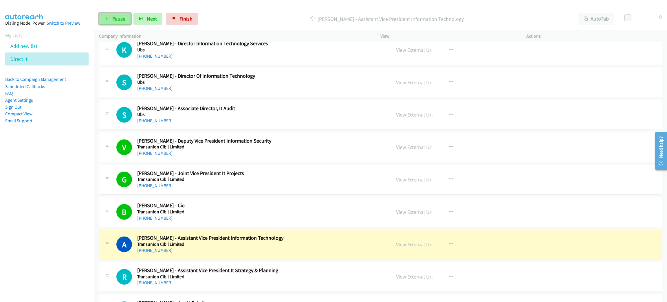
click at [121, 21] on span "Pause" at bounding box center [118, 18] width 13 height 7
click at [412, 248] on link "View External Url" at bounding box center [414, 244] width 37 height 7
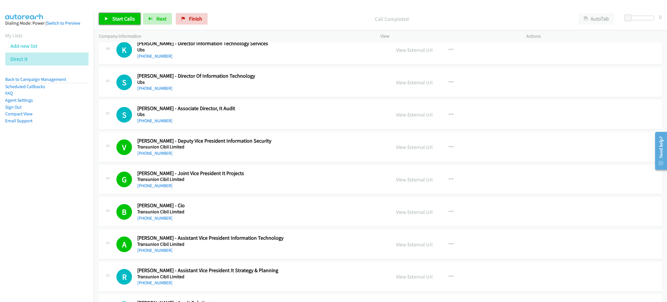
click at [135, 19] on link "Start Calls" at bounding box center [119, 19] width 41 height 12
click at [102, 18] on link "Pause" at bounding box center [115, 19] width 32 height 12
click at [124, 20] on span "Start Calls" at bounding box center [123, 18] width 23 height 7
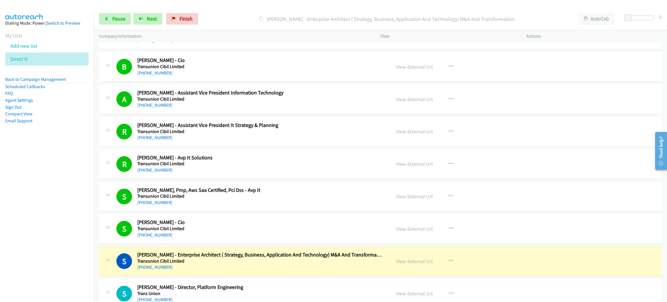
scroll to position [2866, 0]
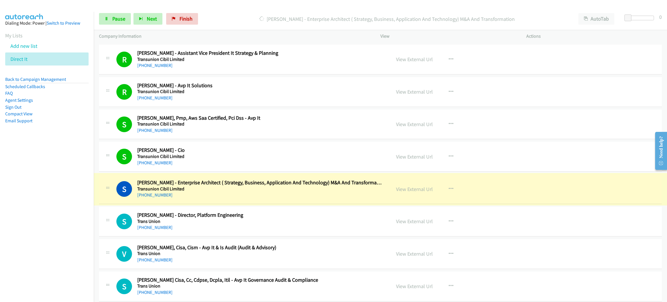
click at [407, 192] on link "View External Url" at bounding box center [414, 189] width 37 height 7
click at [120, 23] on link "Pause" at bounding box center [115, 19] width 32 height 12
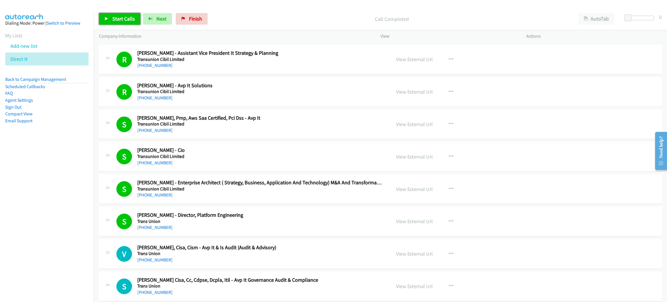
click at [102, 23] on link "Start Calls" at bounding box center [119, 19] width 41 height 12
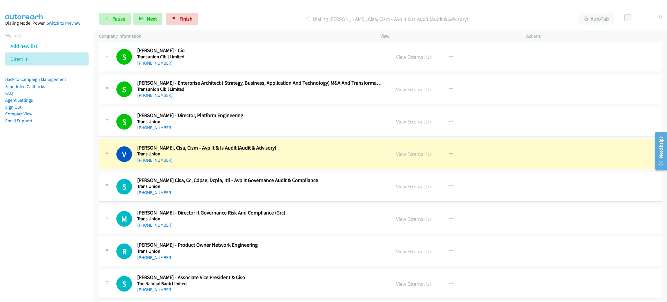
scroll to position [3083, 0]
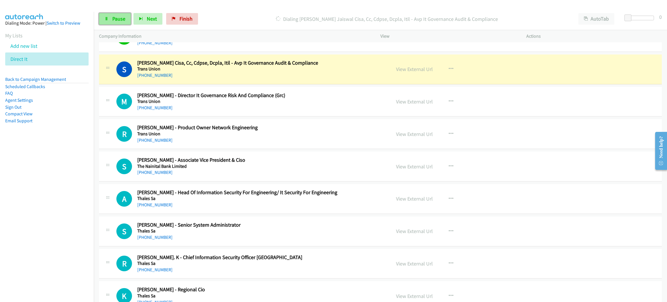
click at [108, 19] on icon at bounding box center [107, 19] width 4 height 4
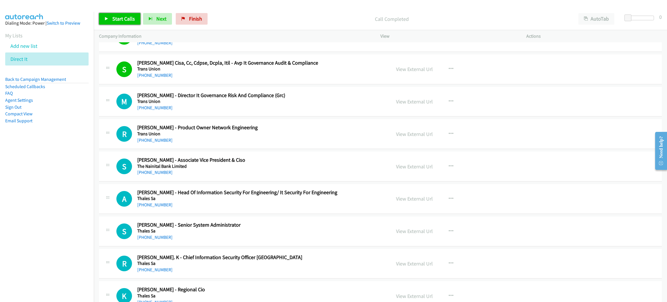
click at [109, 14] on link "Start Calls" at bounding box center [119, 19] width 41 height 12
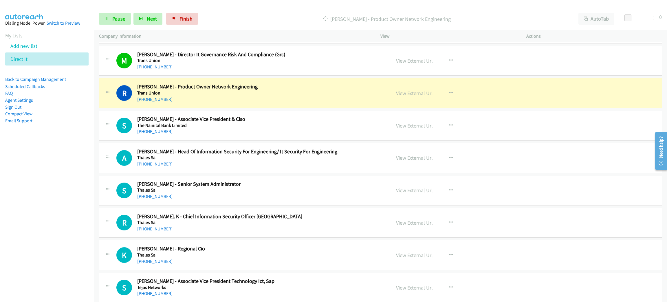
scroll to position [3127, 0]
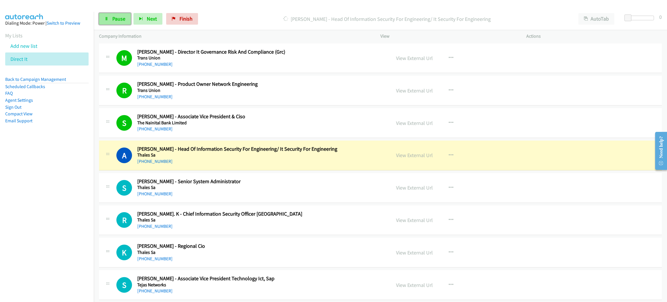
click at [127, 15] on link "Pause" at bounding box center [115, 19] width 32 height 12
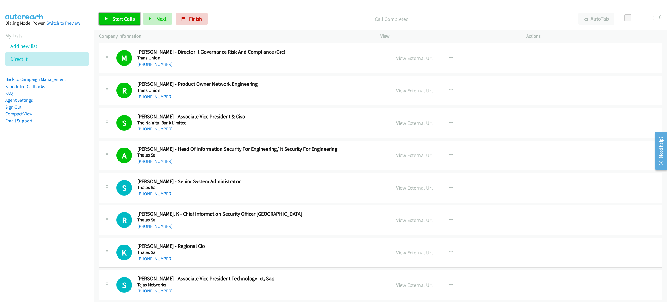
click at [127, 20] on span "Start Calls" at bounding box center [123, 18] width 23 height 7
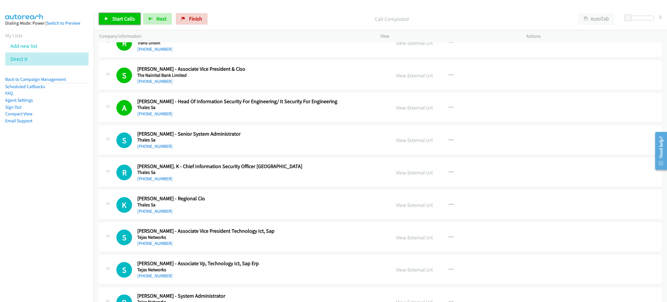
scroll to position [3213, 0]
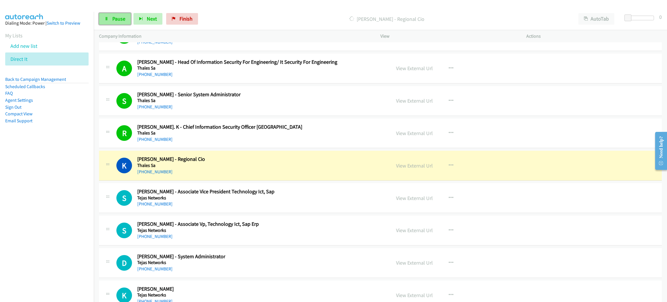
click at [121, 18] on span "Pause" at bounding box center [118, 18] width 13 height 7
click at [424, 169] on link "View External Url" at bounding box center [414, 165] width 37 height 7
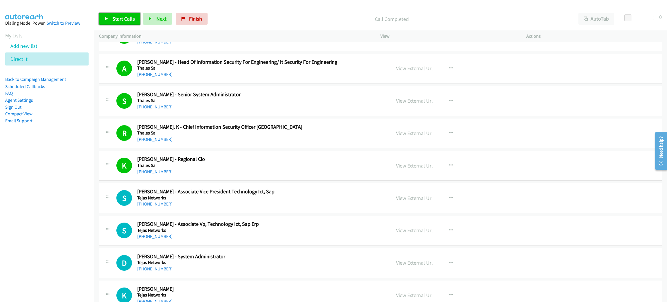
click at [124, 21] on span "Start Calls" at bounding box center [123, 18] width 23 height 7
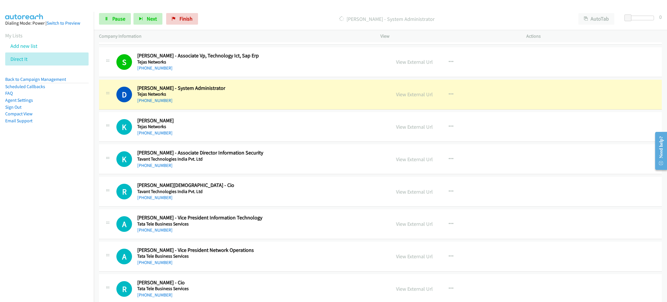
scroll to position [3387, 0]
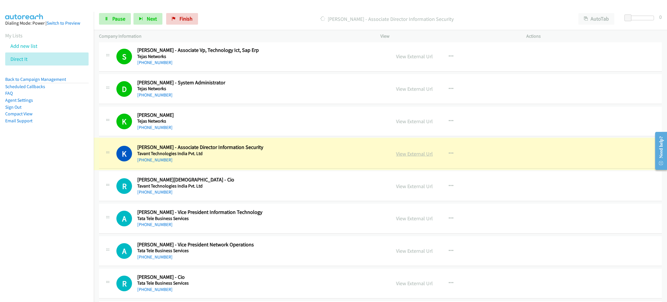
click at [415, 157] on link "View External Url" at bounding box center [414, 153] width 37 height 7
click at [107, 19] on icon at bounding box center [107, 19] width 4 height 4
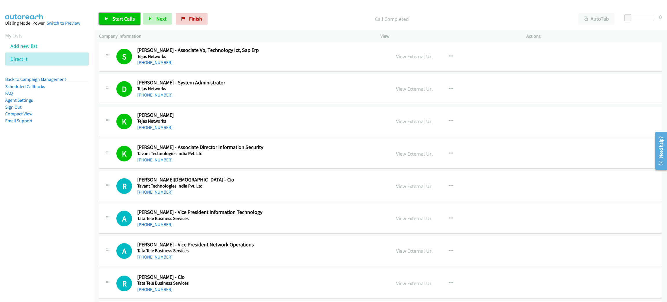
click at [126, 19] on span "Start Calls" at bounding box center [123, 18] width 23 height 7
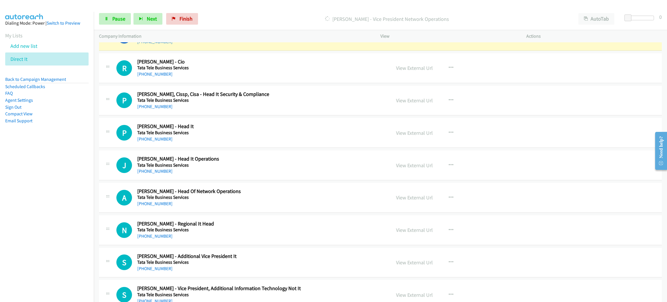
scroll to position [3604, 0]
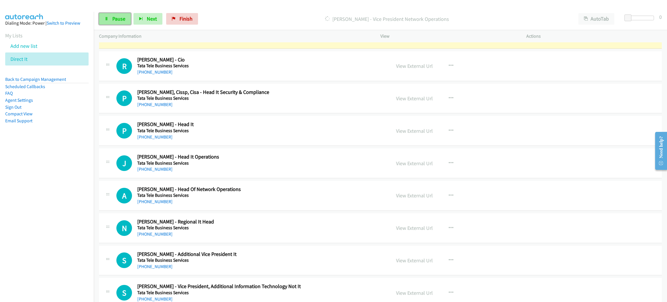
click at [128, 19] on link "Pause" at bounding box center [115, 19] width 32 height 12
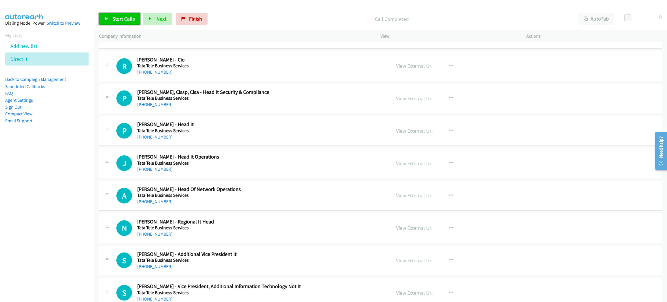
click at [127, 19] on span "Start Calls" at bounding box center [123, 18] width 23 height 7
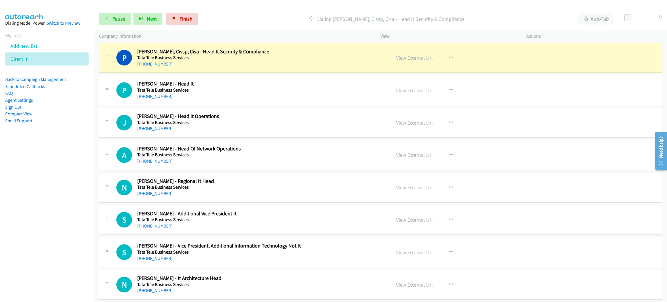
scroll to position [3648, 0]
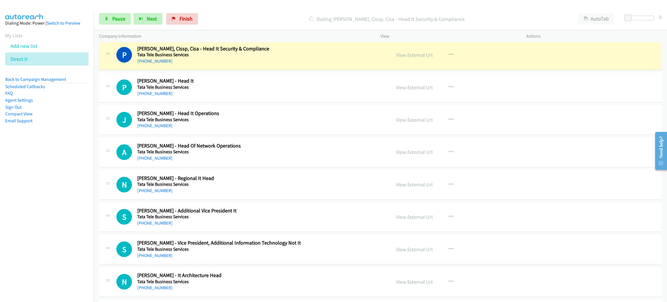
click at [265, 65] on div "[PHONE_NUMBER]" at bounding box center [259, 61] width 245 height 7
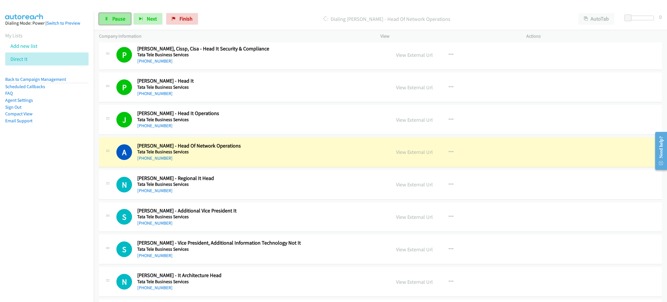
click at [108, 19] on icon at bounding box center [107, 19] width 4 height 4
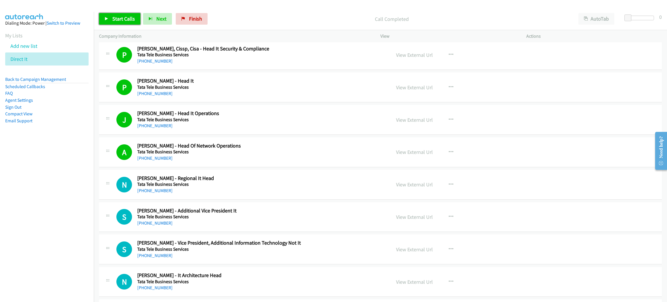
click at [108, 20] on icon at bounding box center [107, 19] width 4 height 4
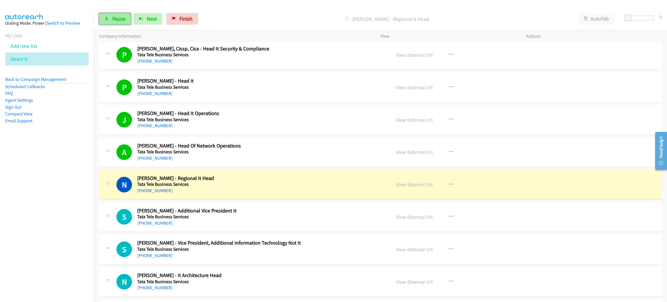
click at [117, 21] on span "Pause" at bounding box center [118, 18] width 13 height 7
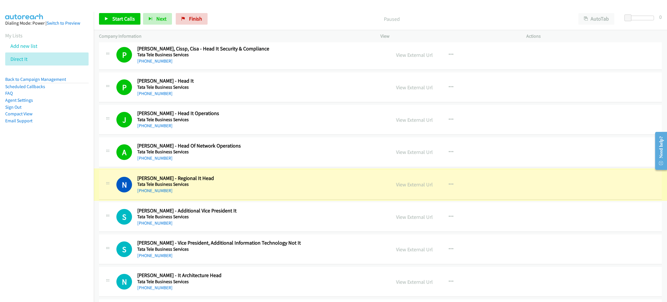
click at [420, 188] on link "View External Url" at bounding box center [414, 184] width 37 height 7
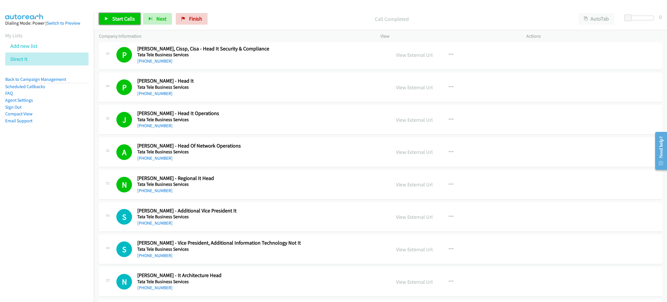
click at [130, 16] on span "Start Calls" at bounding box center [123, 18] width 23 height 7
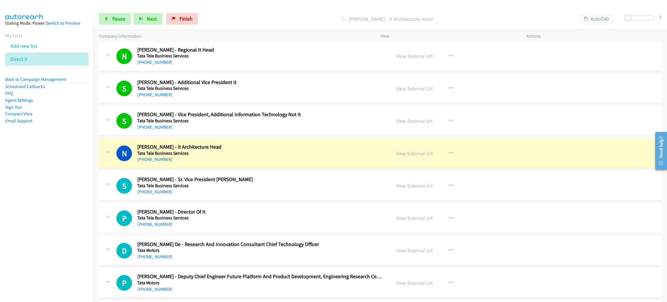
scroll to position [3778, 0]
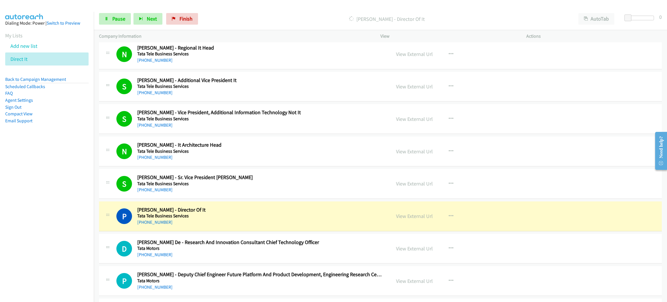
click at [133, 24] on div "Start Calls Pause Next Finish" at bounding box center [150, 19] width 102 height 12
click at [123, 24] on div "Start Calls Pause Next Finish Dialing Pratap Singh - Director Of It AutoTab Aut…" at bounding box center [380, 19] width 573 height 22
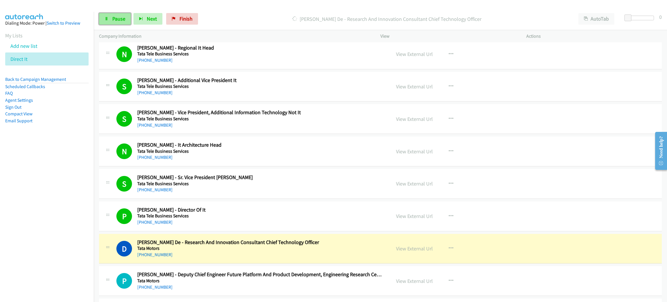
click at [115, 17] on span "Pause" at bounding box center [118, 18] width 13 height 7
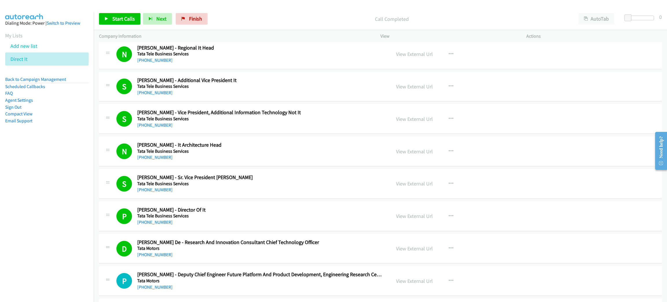
click at [240, 18] on p "Call Completed" at bounding box center [391, 19] width 353 height 8
click at [281, 19] on p "Call Completed" at bounding box center [391, 19] width 353 height 8
click at [116, 15] on link "Start Calls" at bounding box center [119, 19] width 41 height 12
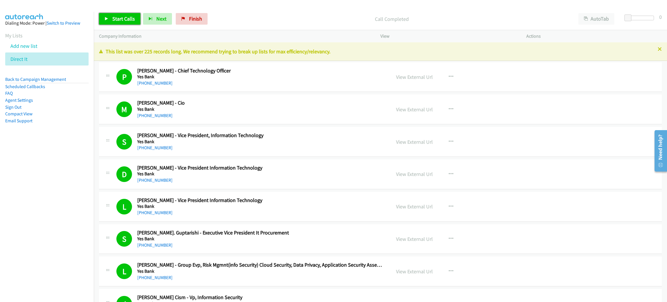
click at [124, 16] on span "Start Calls" at bounding box center [123, 18] width 23 height 7
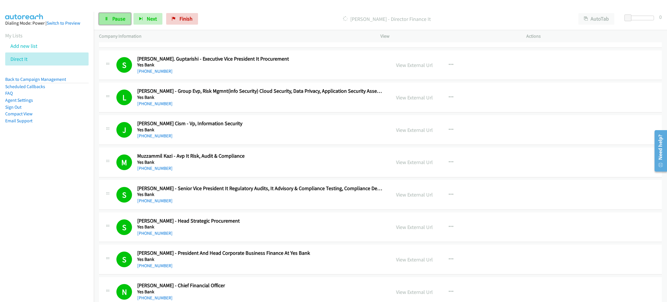
click at [110, 23] on link "Pause" at bounding box center [115, 19] width 32 height 12
click at [119, 23] on link "Start Calls" at bounding box center [119, 19] width 41 height 12
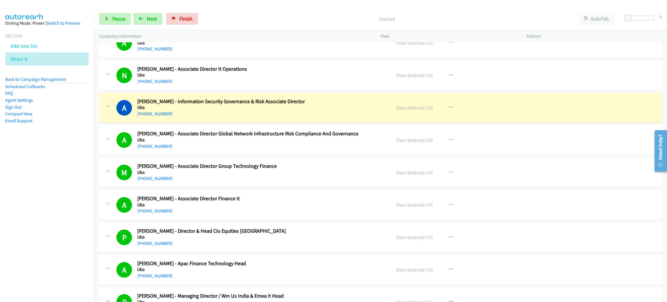
scroll to position [1824, 0]
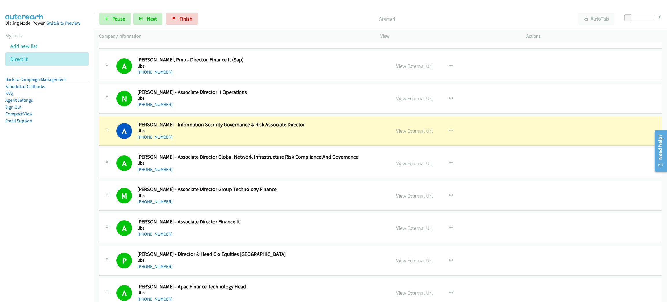
click at [171, 133] on h5 "Ubs" at bounding box center [259, 131] width 245 height 6
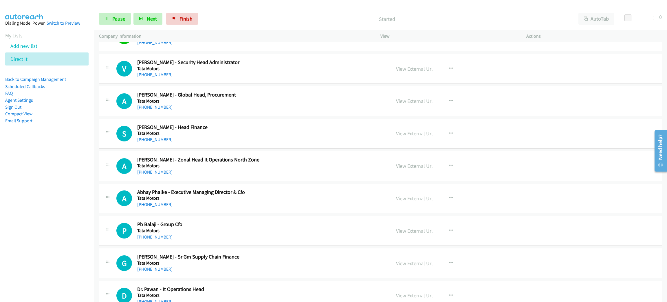
scroll to position [3995, 0]
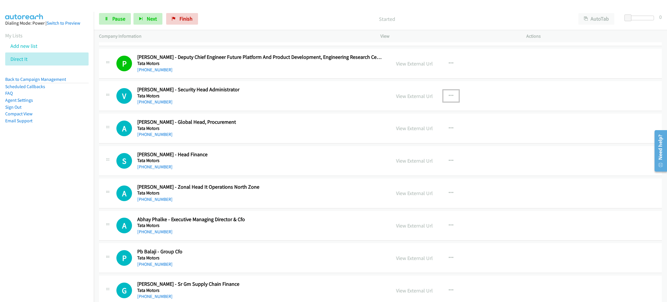
click at [449, 98] on icon "button" at bounding box center [451, 96] width 5 height 5
click at [414, 140] on link "Start Calls Here" at bounding box center [420, 134] width 77 height 12
click at [109, 17] on link "Pause" at bounding box center [115, 19] width 32 height 12
click at [111, 19] on link "Start Calls" at bounding box center [119, 19] width 41 height 12
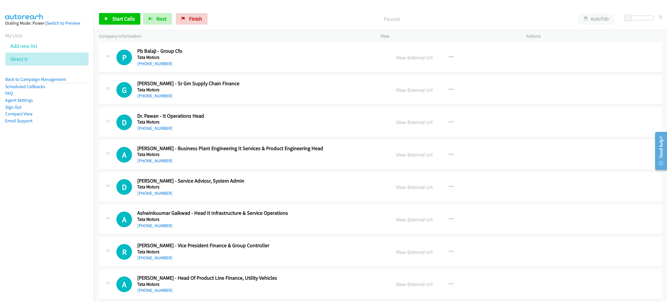
scroll to position [4182, 0]
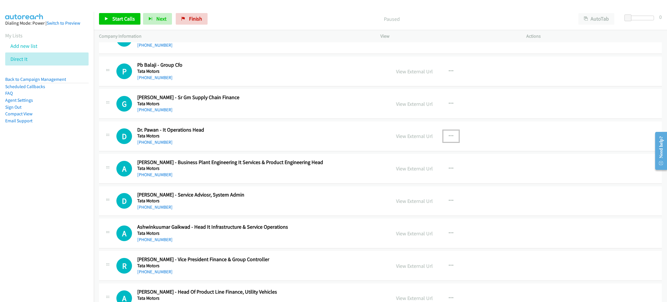
click at [449, 138] on icon "button" at bounding box center [451, 136] width 5 height 5
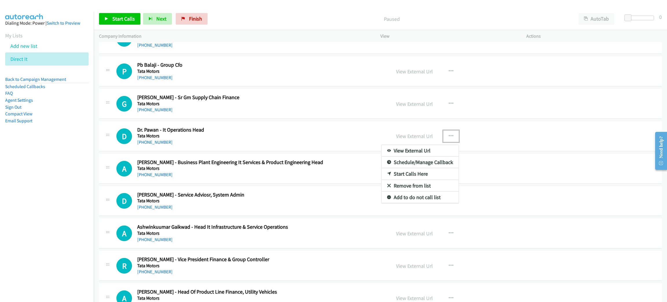
click at [415, 180] on link "Start Calls Here" at bounding box center [420, 174] width 77 height 12
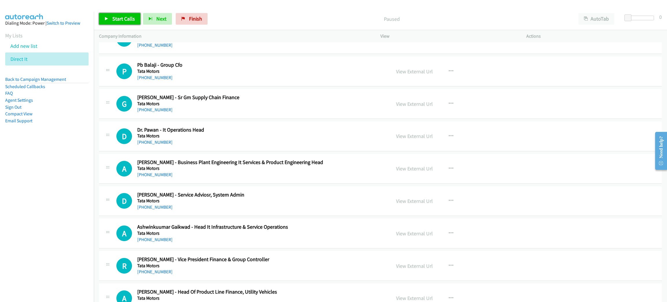
click at [136, 21] on link "Start Calls" at bounding box center [119, 19] width 41 height 12
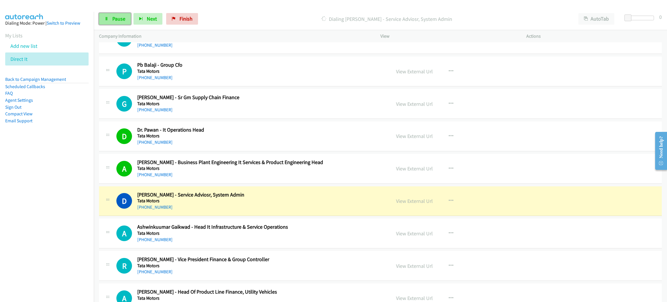
click at [114, 22] on link "Pause" at bounding box center [115, 19] width 32 height 12
